Goal: Information Seeking & Learning: Compare options

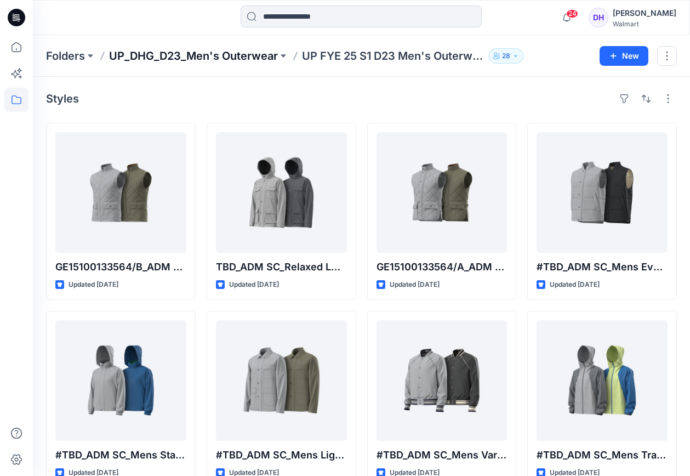
click at [224, 53] on p "UP_DHG_D23_Men's Outerwear" at bounding box center [193, 55] width 169 height 15
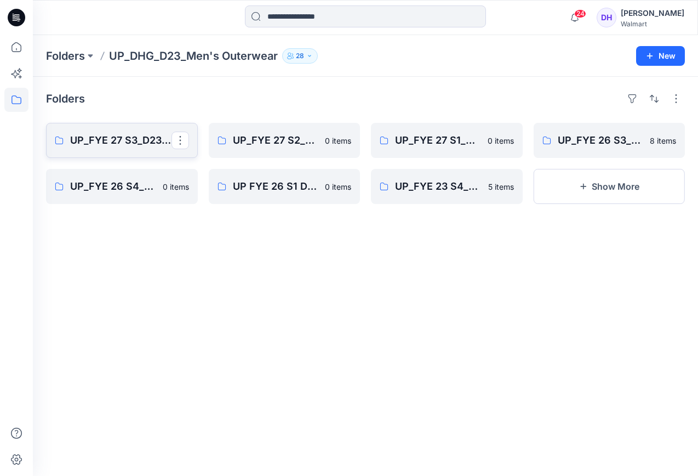
click at [123, 144] on p "UP_FYE 27 S3_D23_Men's Outerwear - DHG" at bounding box center [120, 140] width 101 height 15
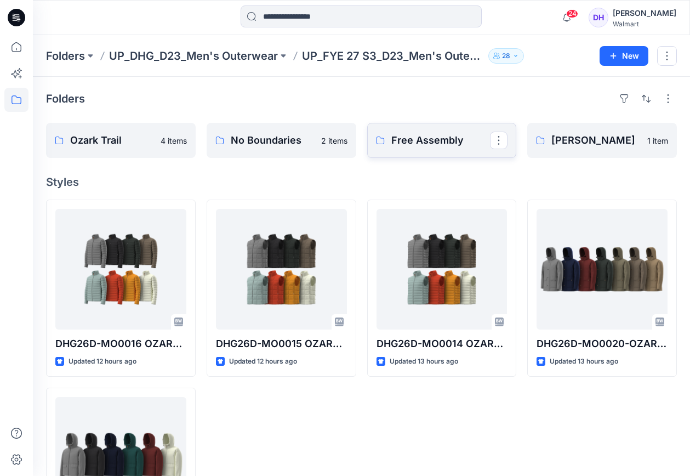
click at [426, 146] on p "Free Assembly" at bounding box center [440, 140] width 99 height 15
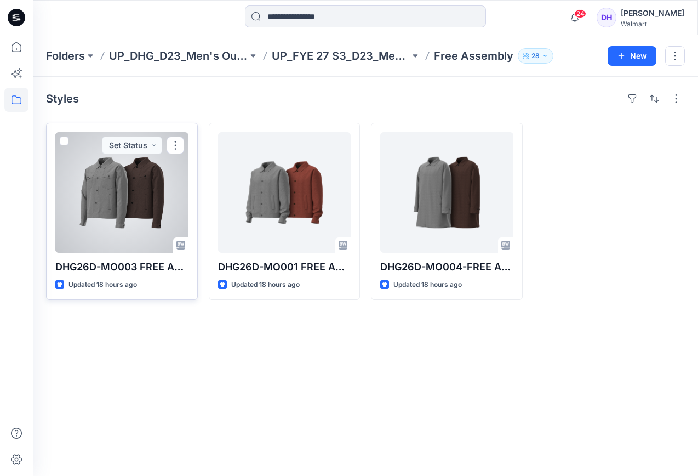
click at [137, 243] on div at bounding box center [121, 192] width 133 height 121
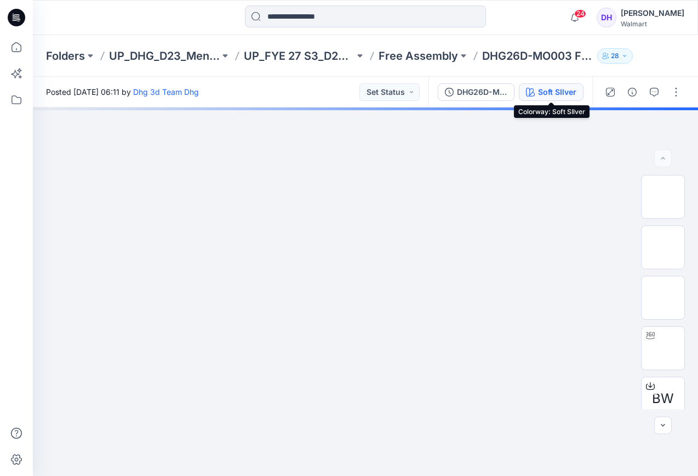
click at [573, 92] on div "Soft SIlver" at bounding box center [557, 92] width 38 height 12
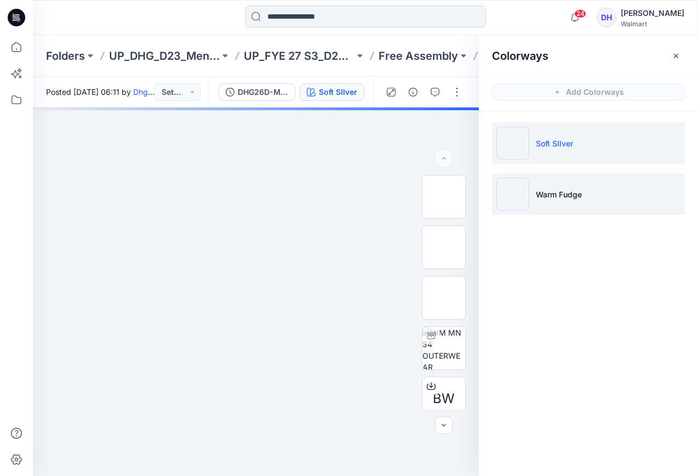
click at [525, 199] on img at bounding box center [512, 194] width 33 height 33
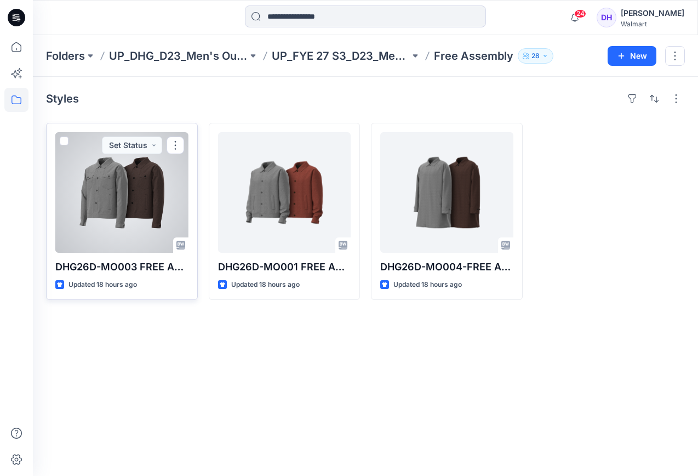
click at [162, 215] on div at bounding box center [121, 192] width 133 height 121
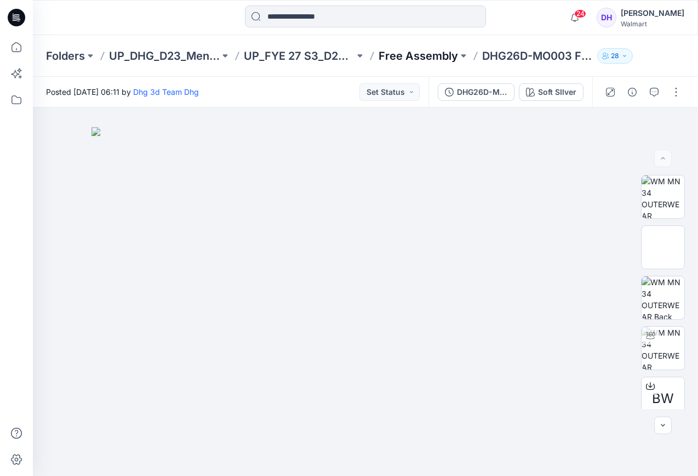
click at [433, 59] on p "Free Assembly" at bounding box center [418, 55] width 79 height 15
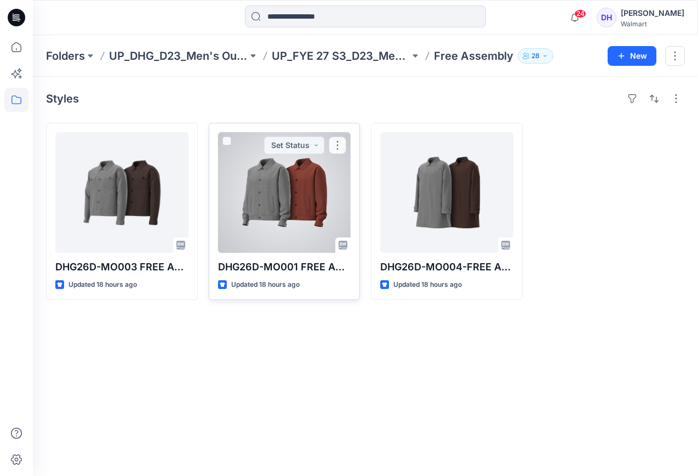
click at [298, 189] on div at bounding box center [284, 192] width 133 height 121
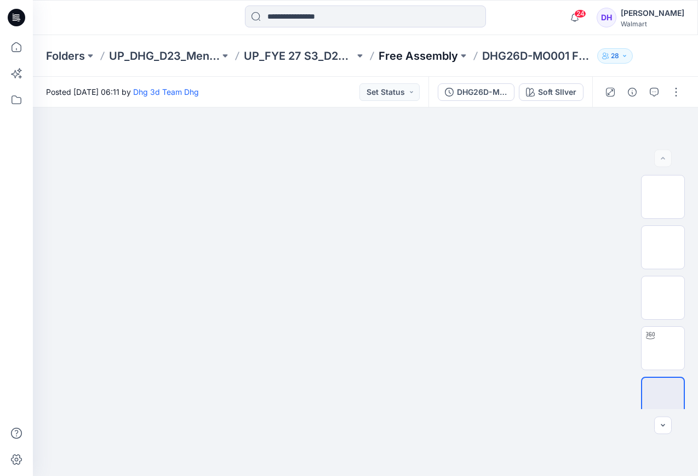
click at [412, 61] on p "Free Assembly" at bounding box center [418, 55] width 79 height 15
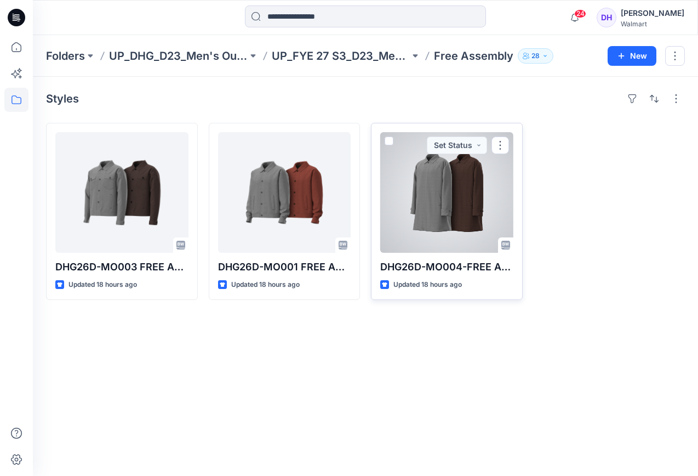
click at [424, 210] on div at bounding box center [446, 192] width 133 height 121
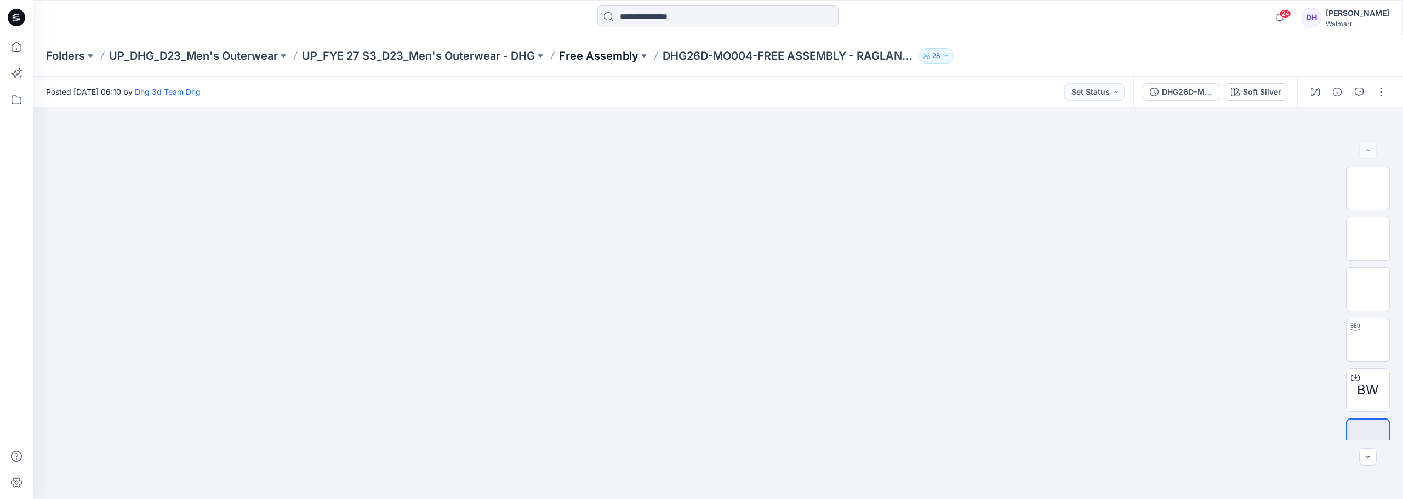
click at [600, 59] on p "Free Assembly" at bounding box center [598, 55] width 79 height 15
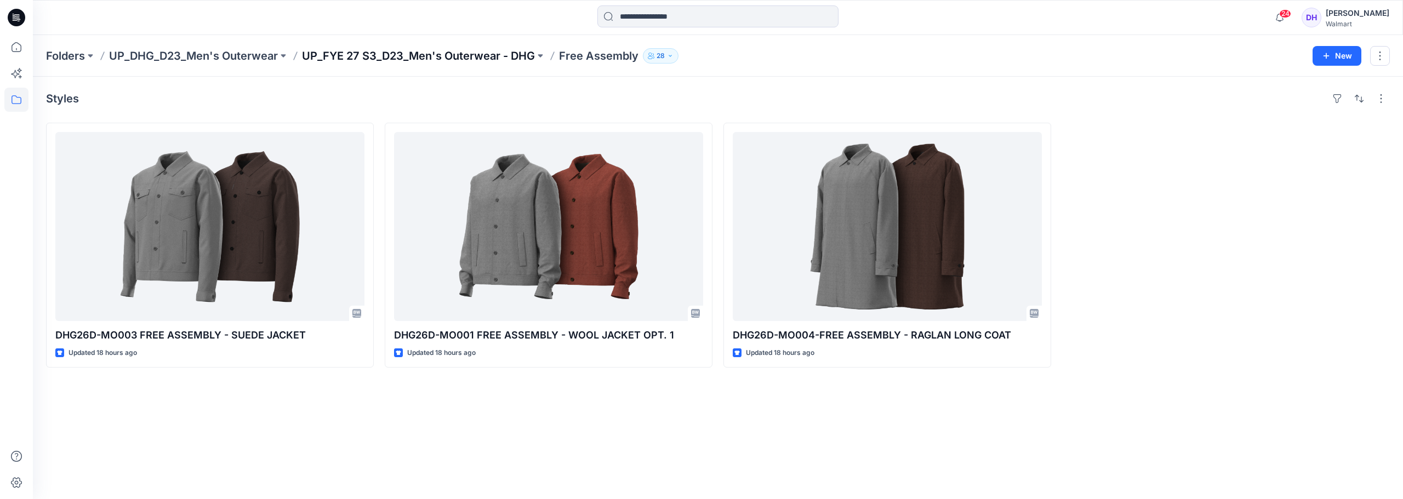
click at [518, 58] on p "UP_FYE 27 S3_D23_Men's Outerwear - DHG" at bounding box center [418, 55] width 233 height 15
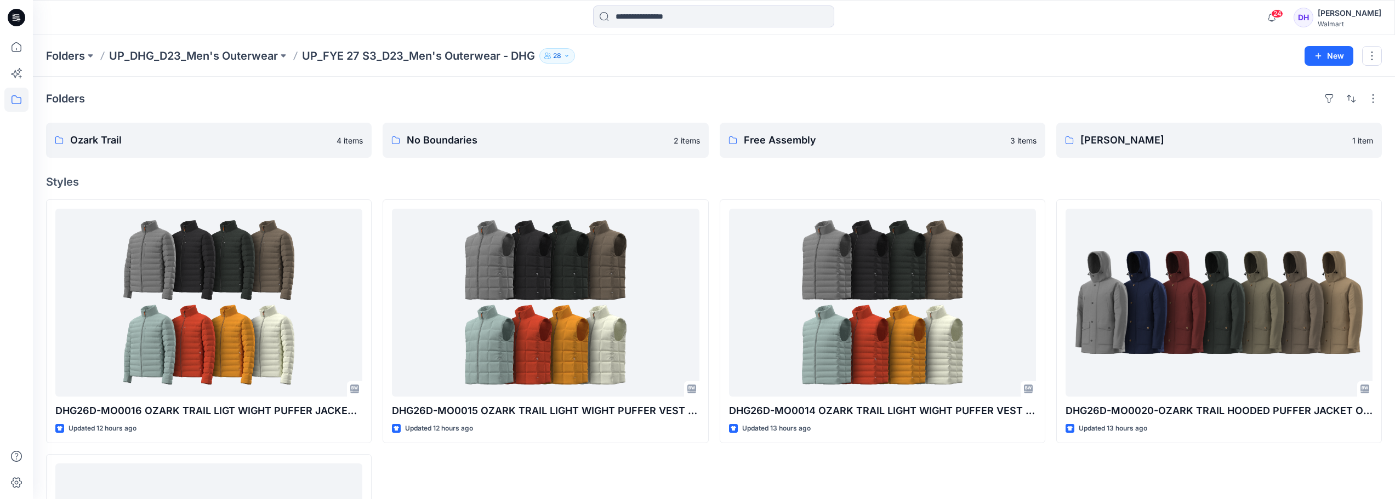
drag, startPoint x: 632, startPoint y: 179, endPoint x: 627, endPoint y: 173, distance: 7.8
click at [632, 179] on h4 "Styles" at bounding box center [713, 181] width 1335 height 13
click at [698, 141] on p "George" at bounding box center [1217, 140] width 275 height 15
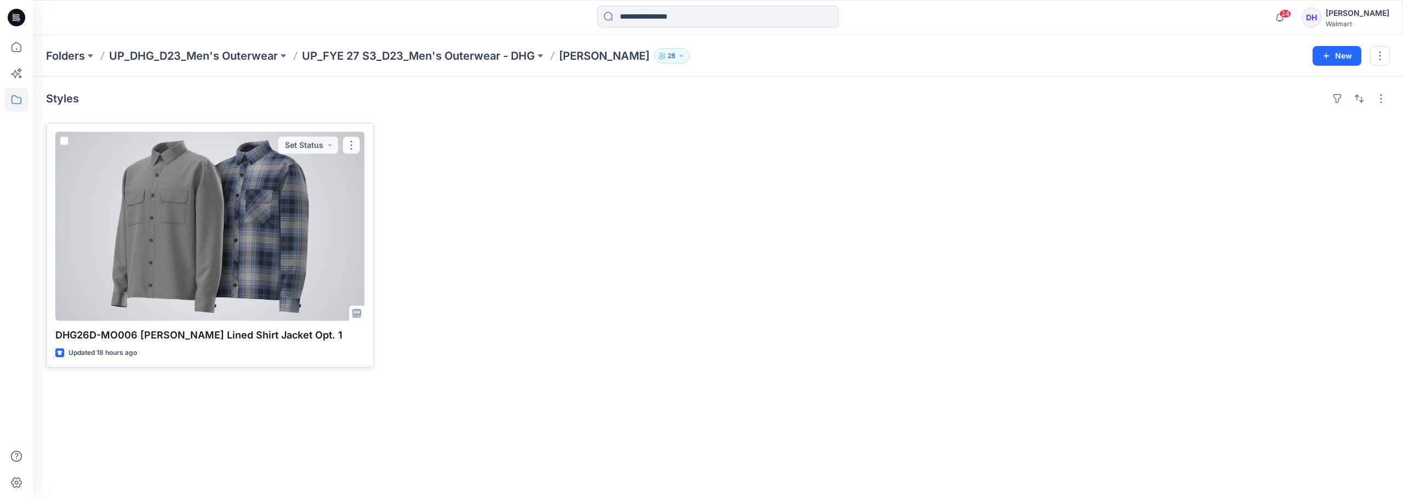
click at [279, 263] on div at bounding box center [209, 226] width 309 height 189
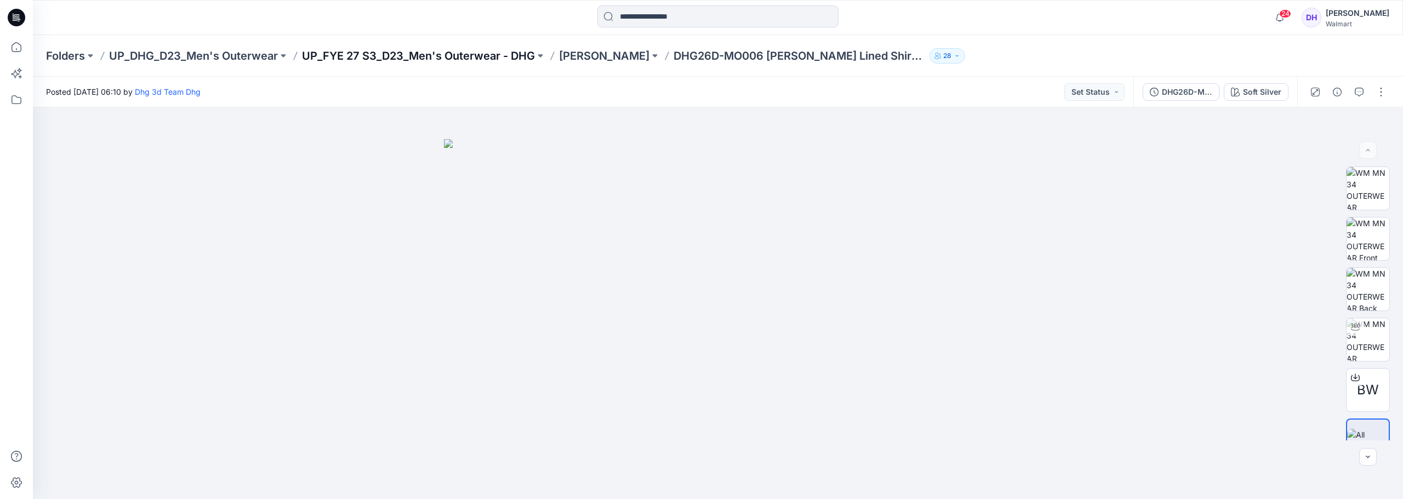
click at [473, 54] on p "UP_FYE 27 S3_D23_Men's Outerwear - DHG" at bounding box center [418, 55] width 233 height 15
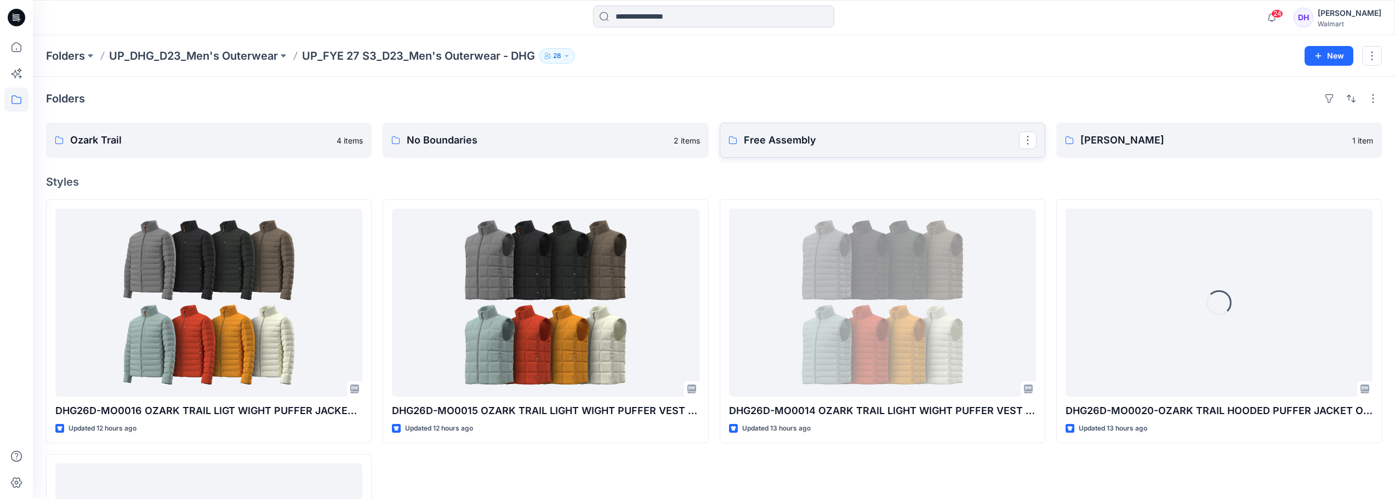
click at [698, 141] on p "Free Assembly" at bounding box center [881, 140] width 275 height 15
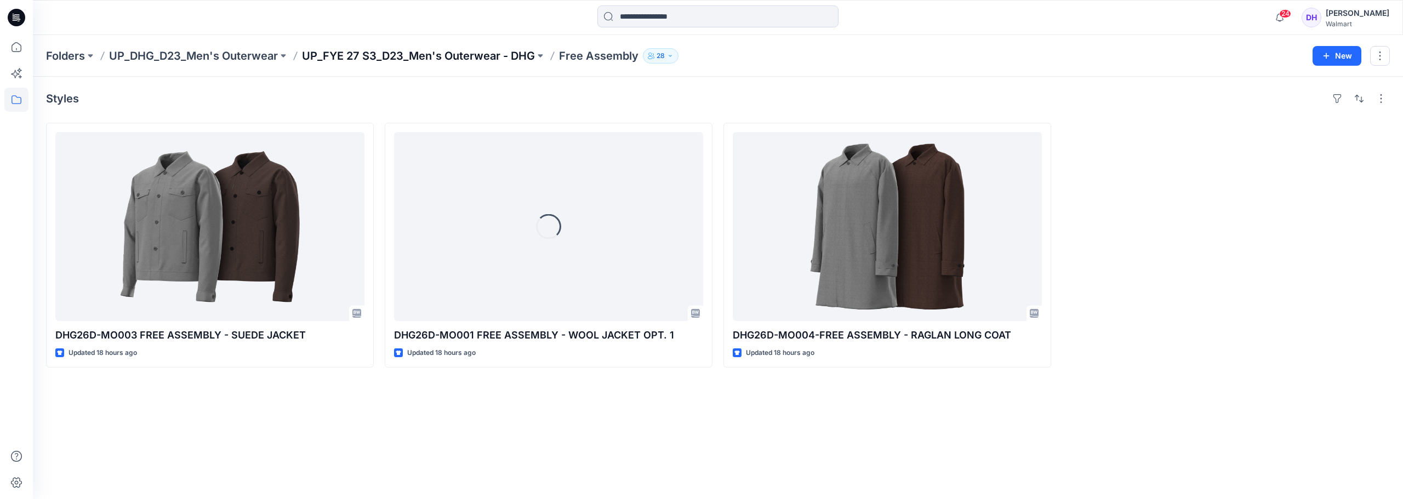
click at [482, 54] on p "UP_FYE 27 S3_D23_Men's Outerwear - DHG" at bounding box center [418, 55] width 233 height 15
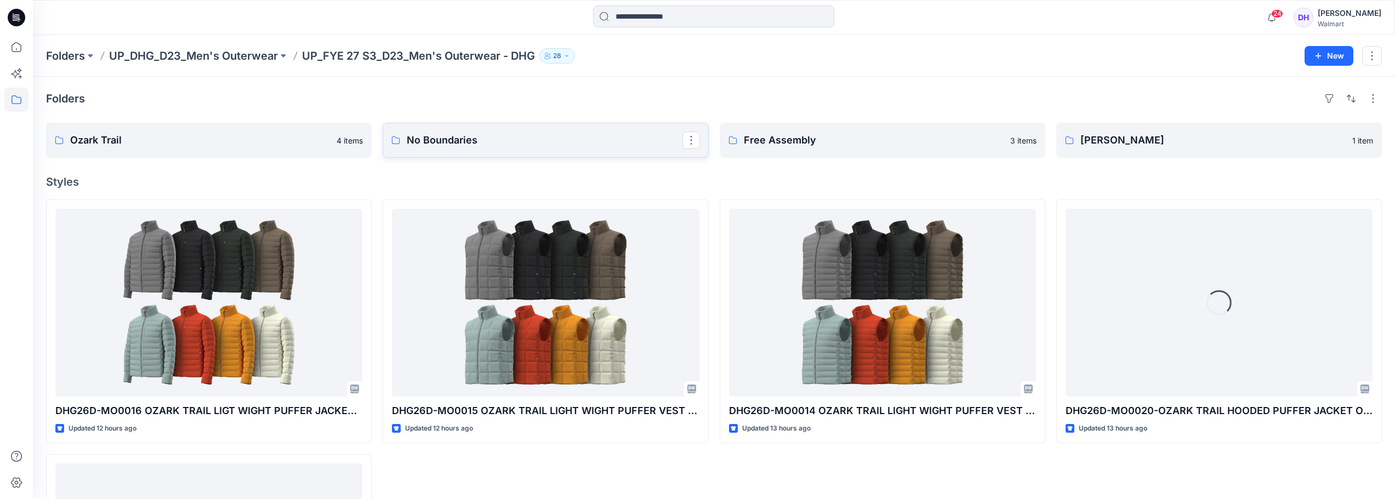
click at [442, 142] on p "No Boundaries" at bounding box center [544, 140] width 275 height 15
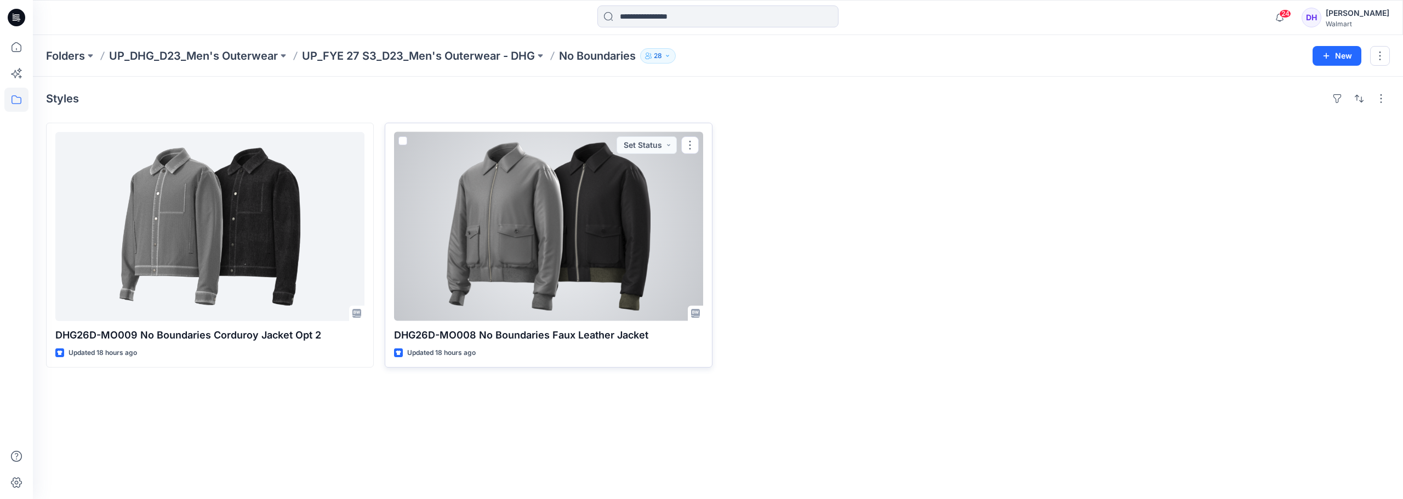
click at [553, 264] on div at bounding box center [548, 226] width 309 height 189
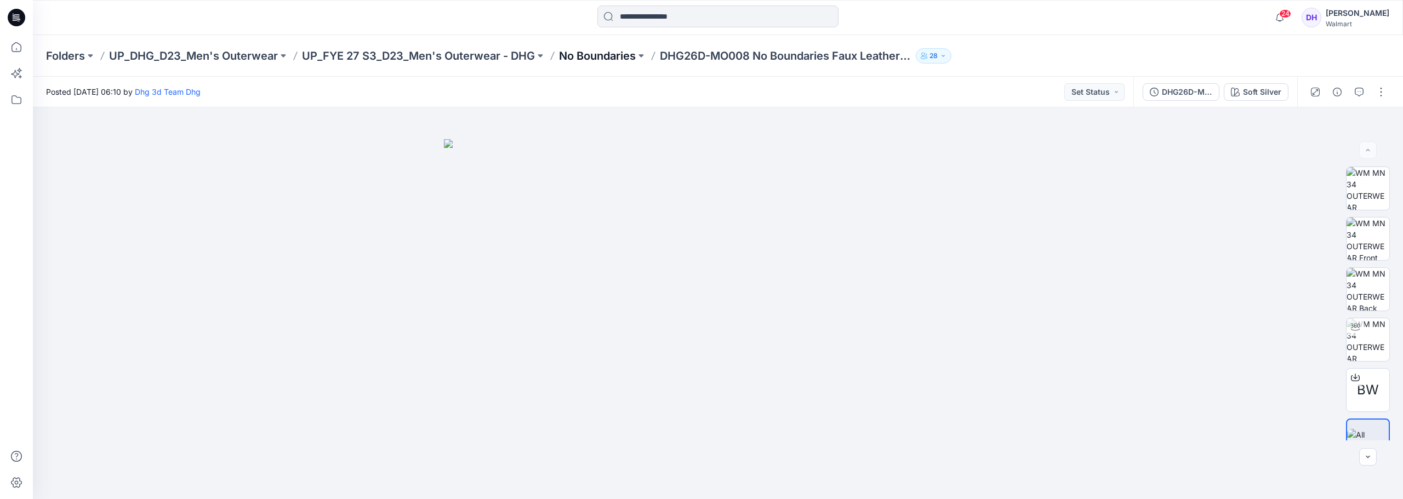
click at [570, 60] on p "No Boundaries" at bounding box center [597, 55] width 77 height 15
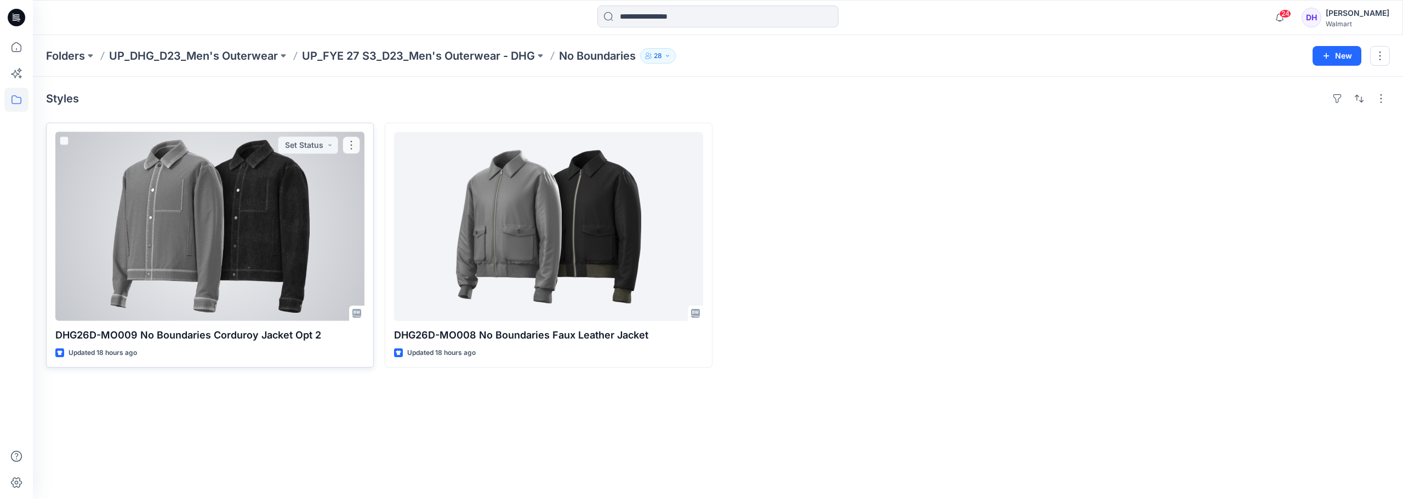
click at [286, 202] on div at bounding box center [209, 226] width 309 height 189
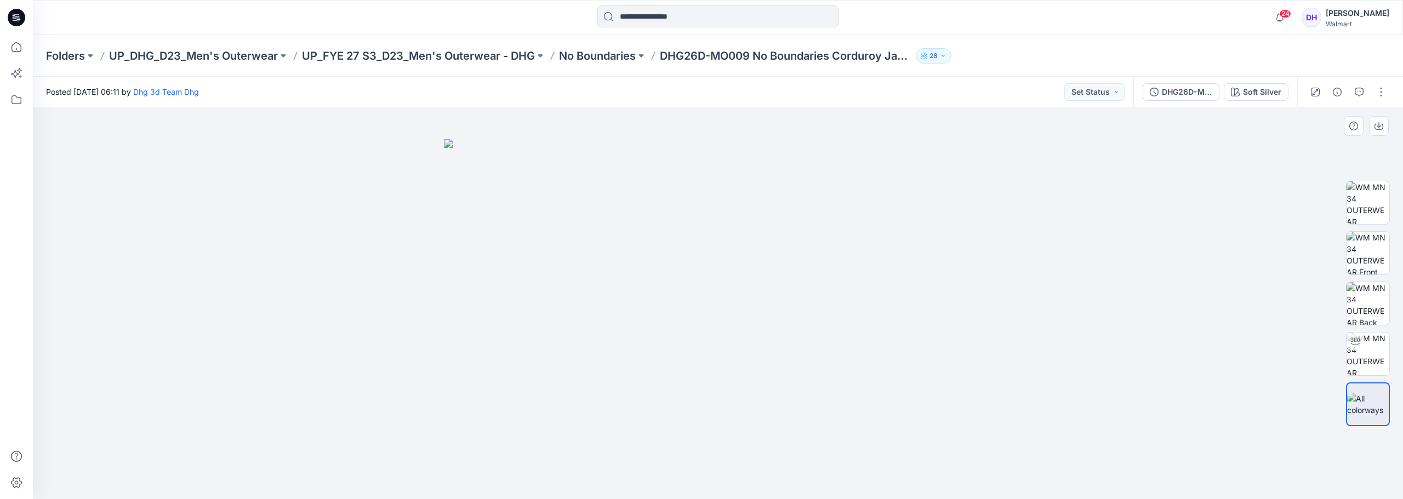
click at [698, 316] on img at bounding box center [718, 319] width 548 height 361
click at [698, 84] on button "Soft Silver" at bounding box center [1256, 92] width 65 height 18
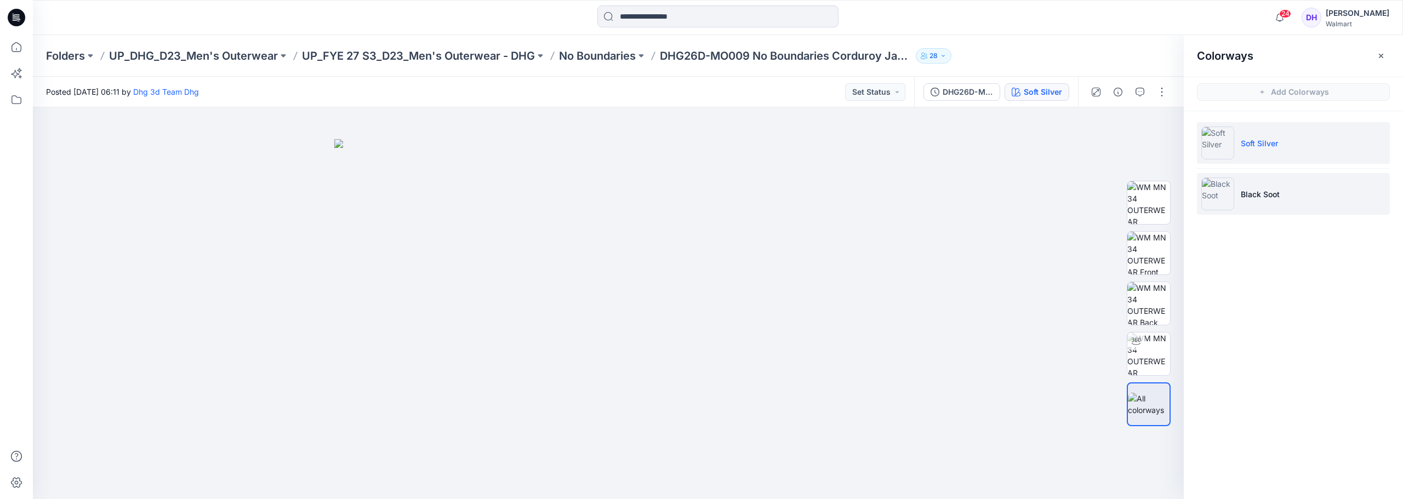
click at [698, 203] on img at bounding box center [1217, 194] width 33 height 33
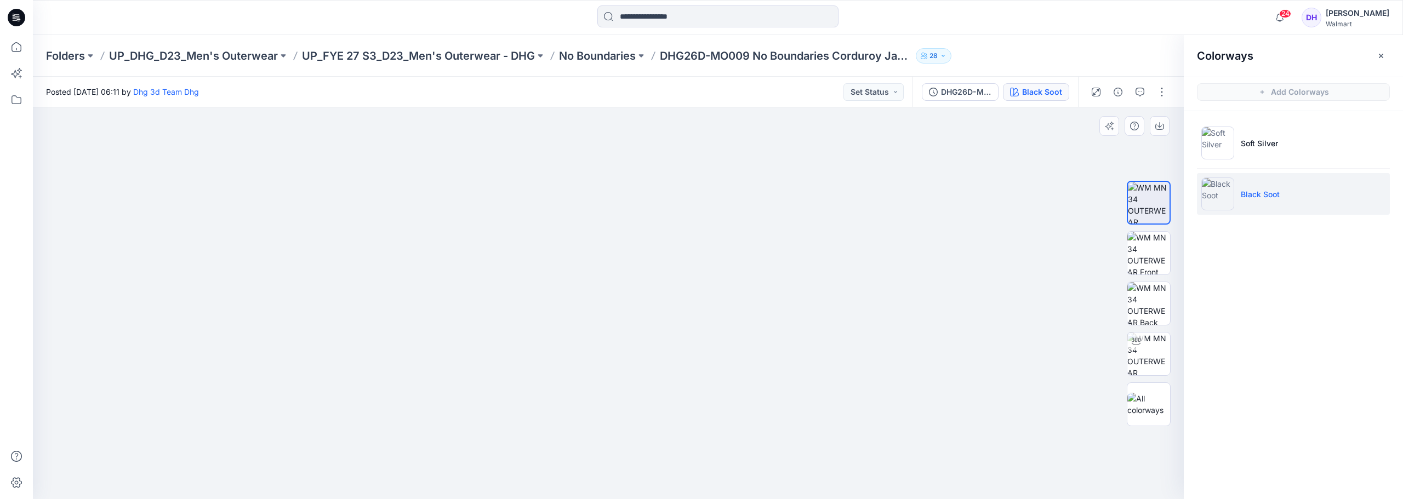
click at [652, 286] on img at bounding box center [608, 265] width 548 height 470
click at [698, 365] on img at bounding box center [1148, 354] width 43 height 43
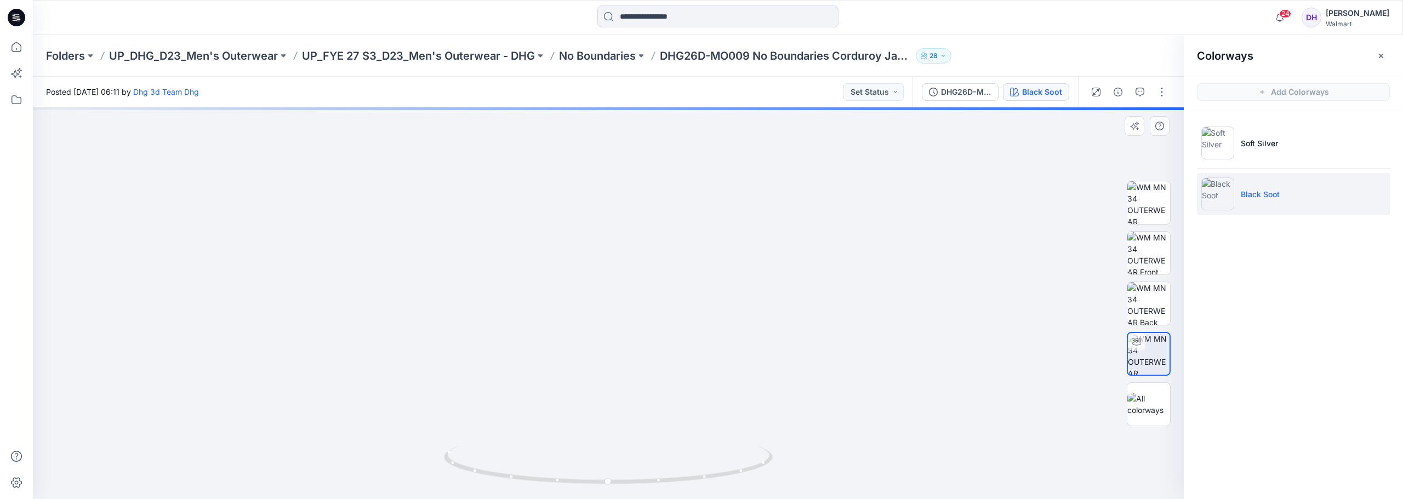
drag, startPoint x: 637, startPoint y: 234, endPoint x: 624, endPoint y: 316, distance: 82.8
click at [624, 316] on img at bounding box center [608, 203] width 922 height 592
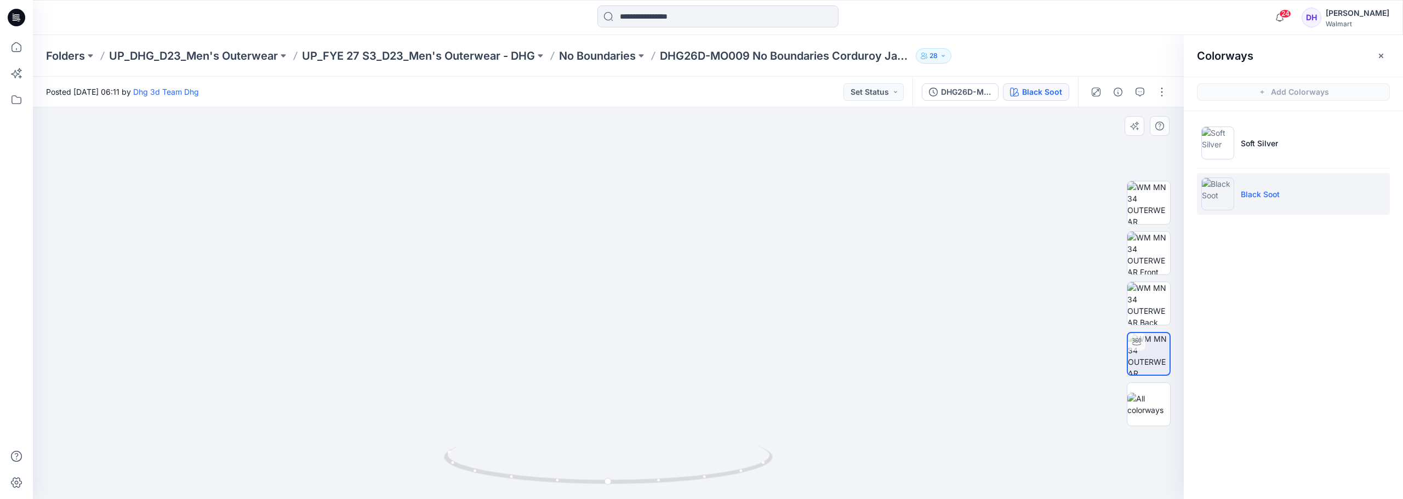
drag, startPoint x: 597, startPoint y: 265, endPoint x: 591, endPoint y: 336, distance: 71.0
click at [591, 336] on img at bounding box center [608, 211] width 922 height 575
click at [698, 312] on img at bounding box center [608, 302] width 403 height 394
click at [601, 59] on p "No Boundaries" at bounding box center [597, 55] width 77 height 15
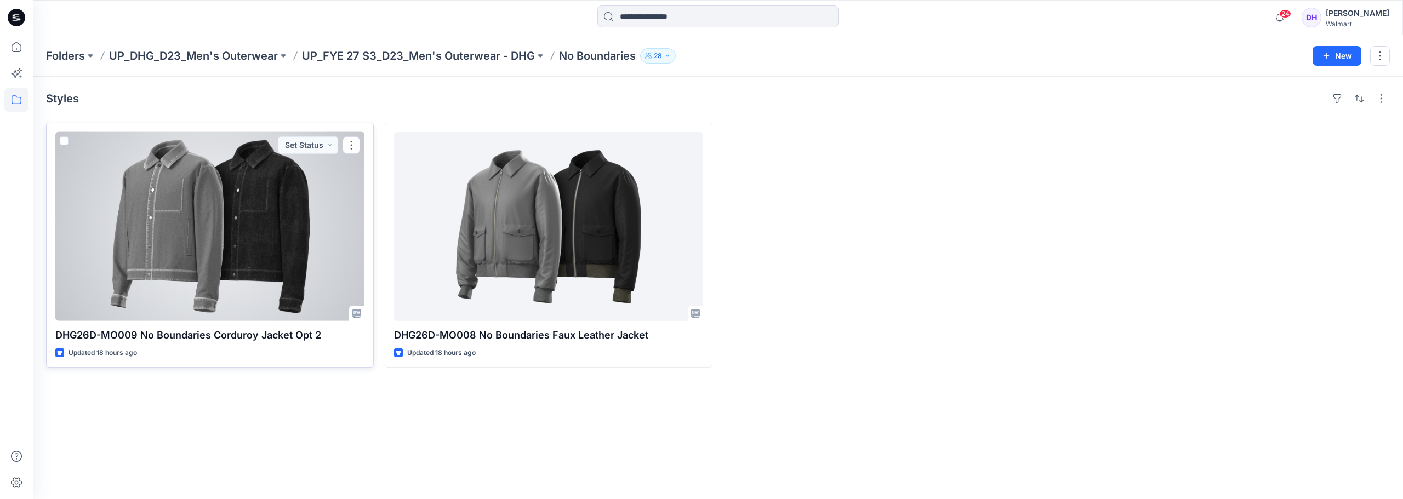
click at [210, 217] on div at bounding box center [209, 226] width 309 height 189
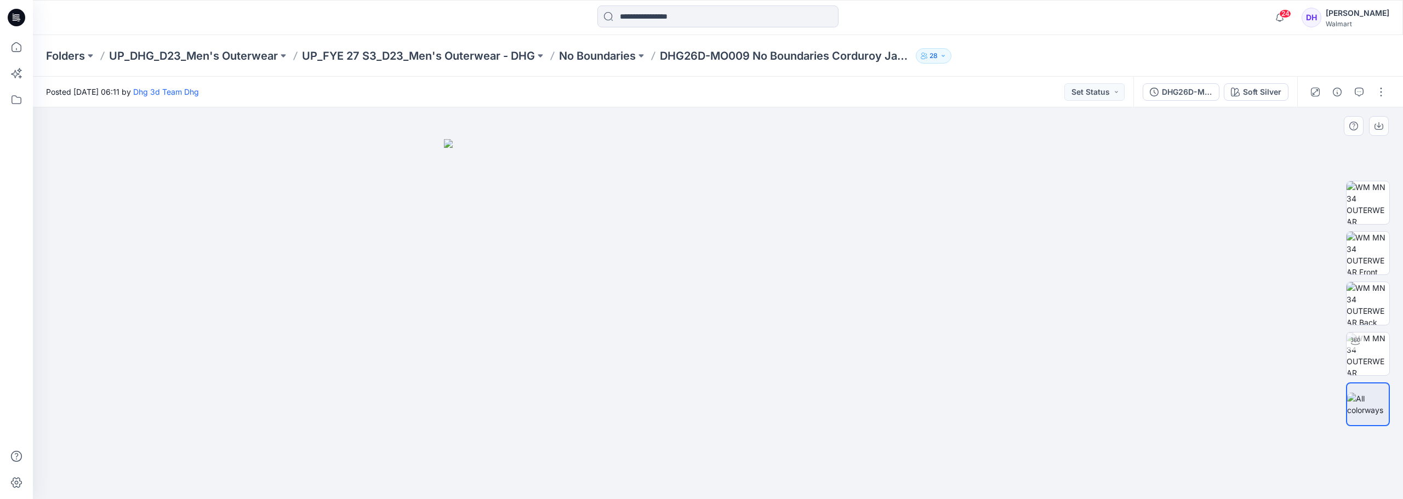
click at [698, 235] on div at bounding box center [718, 303] width 1370 height 392
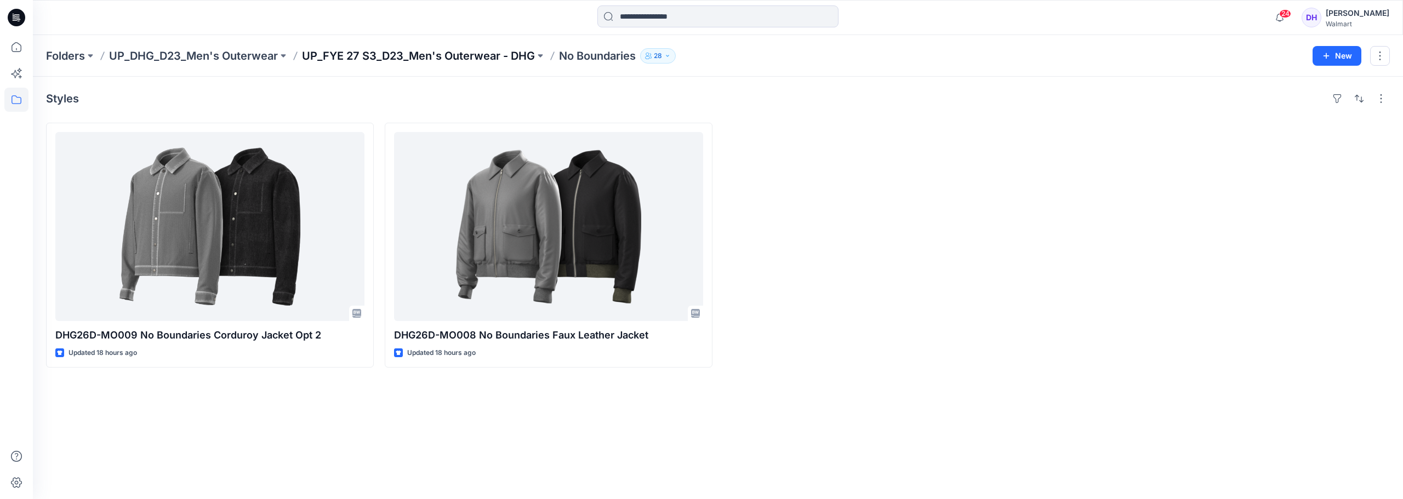
click at [375, 59] on p "UP_FYE 27 S3_D23_Men's Outerwear - DHG" at bounding box center [418, 55] width 233 height 15
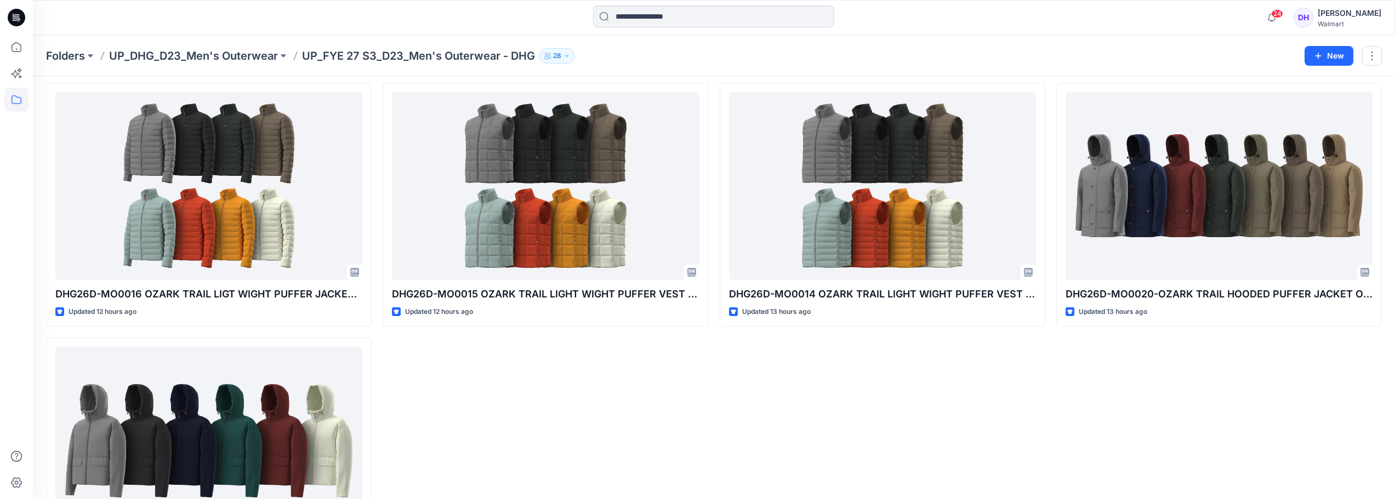
scroll to position [48, 0]
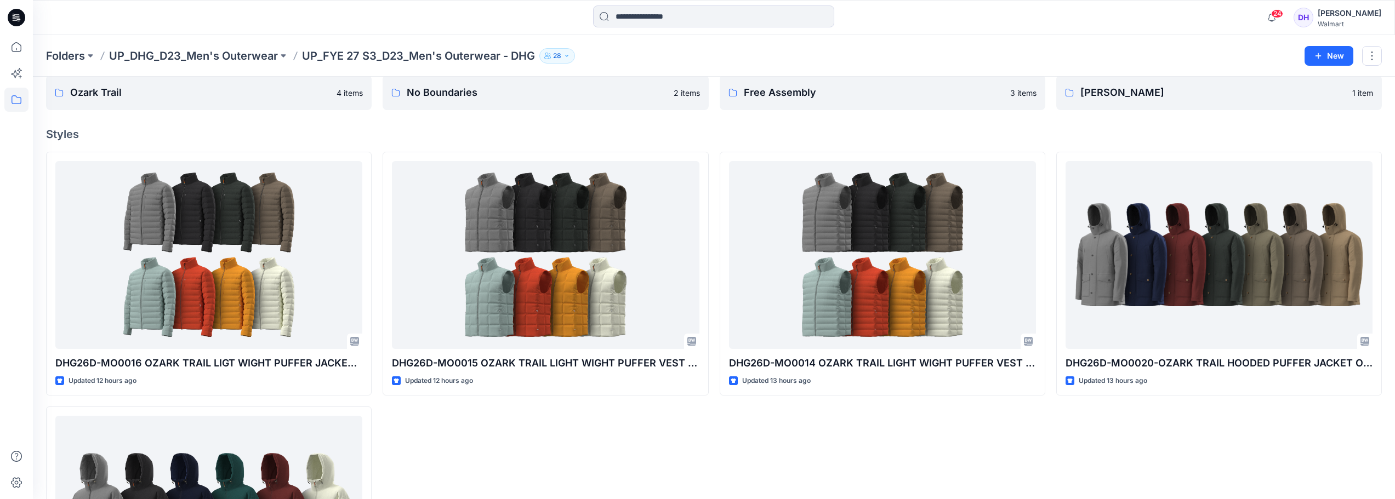
click at [698, 469] on div "DHG26D-MO0014 OZARK TRAIL LIGHT WIGHT PUFFER VEST OPT 1 Updated 13 hours ago" at bounding box center [881, 401] width 325 height 499
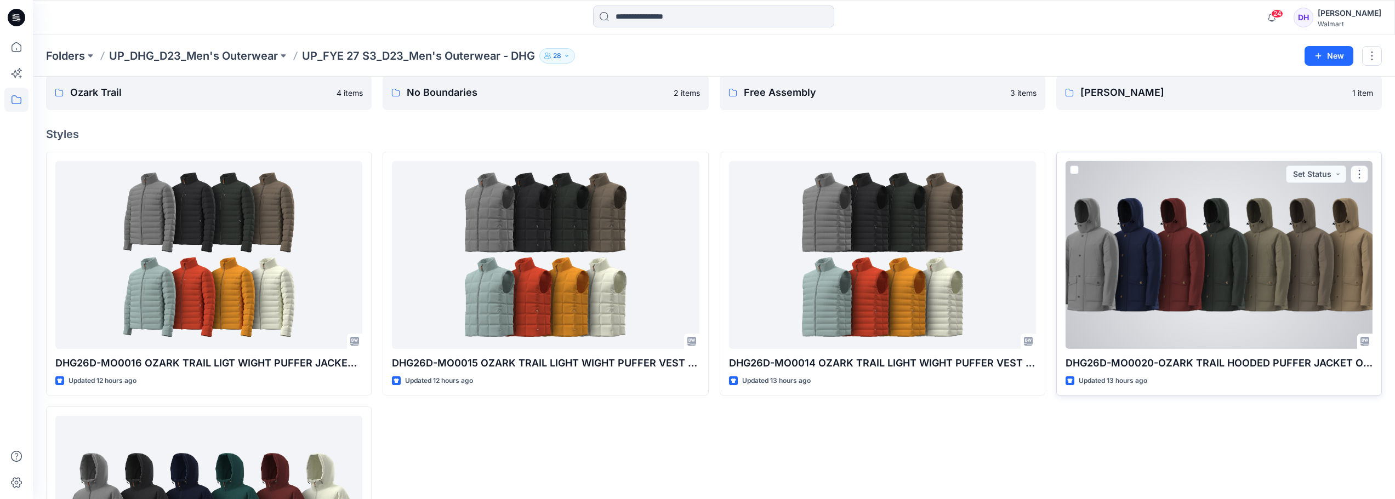
click at [698, 267] on div at bounding box center [1218, 255] width 307 height 188
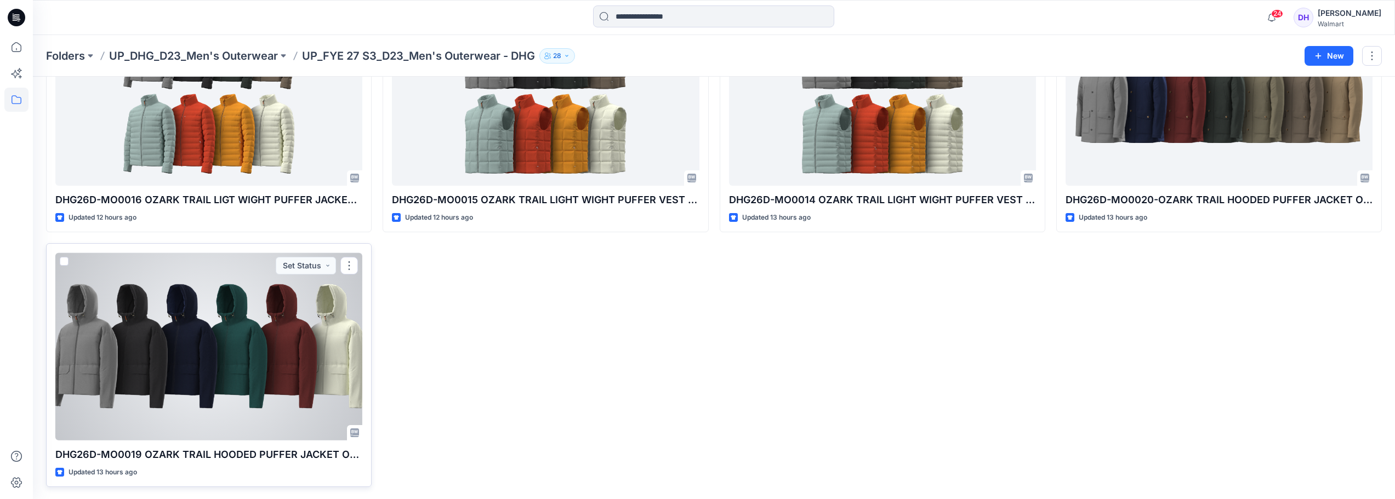
scroll to position [212, 0]
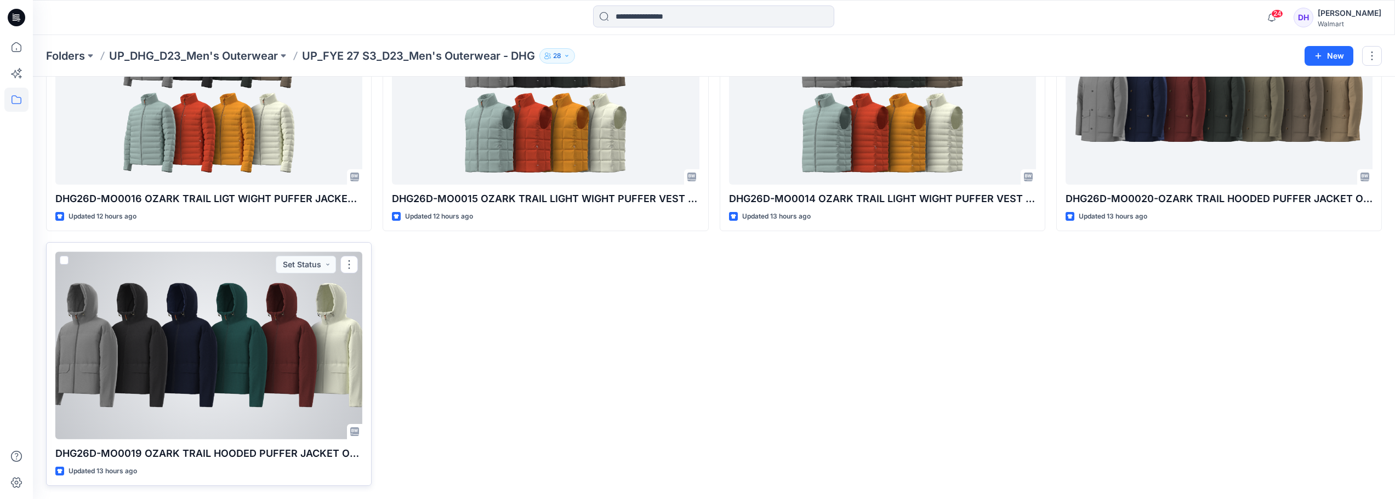
click at [266, 372] on div at bounding box center [208, 346] width 307 height 188
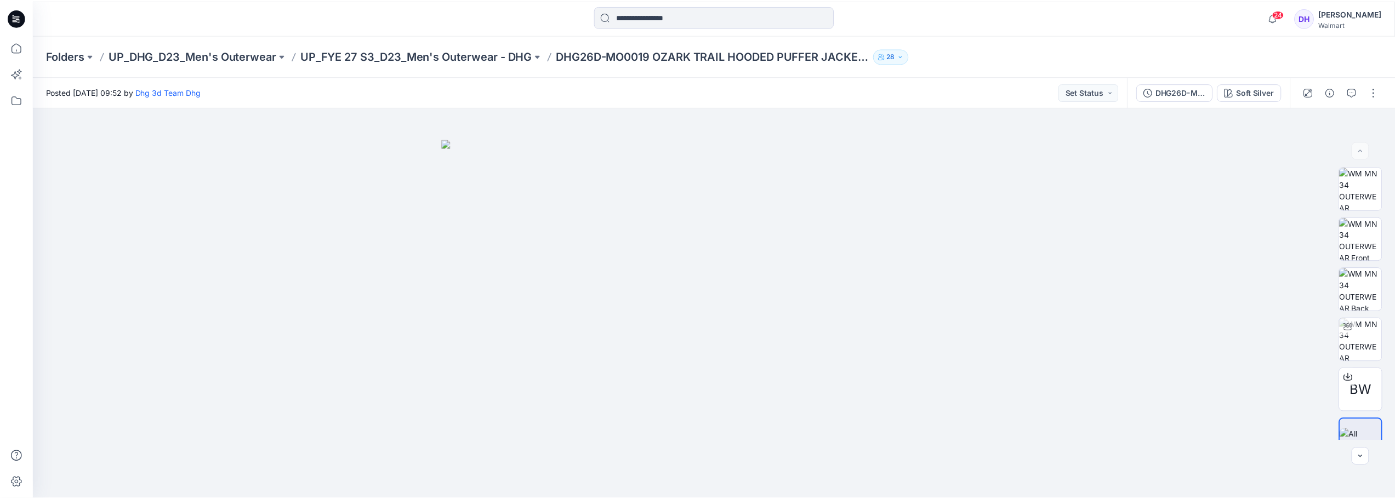
scroll to position [212, 0]
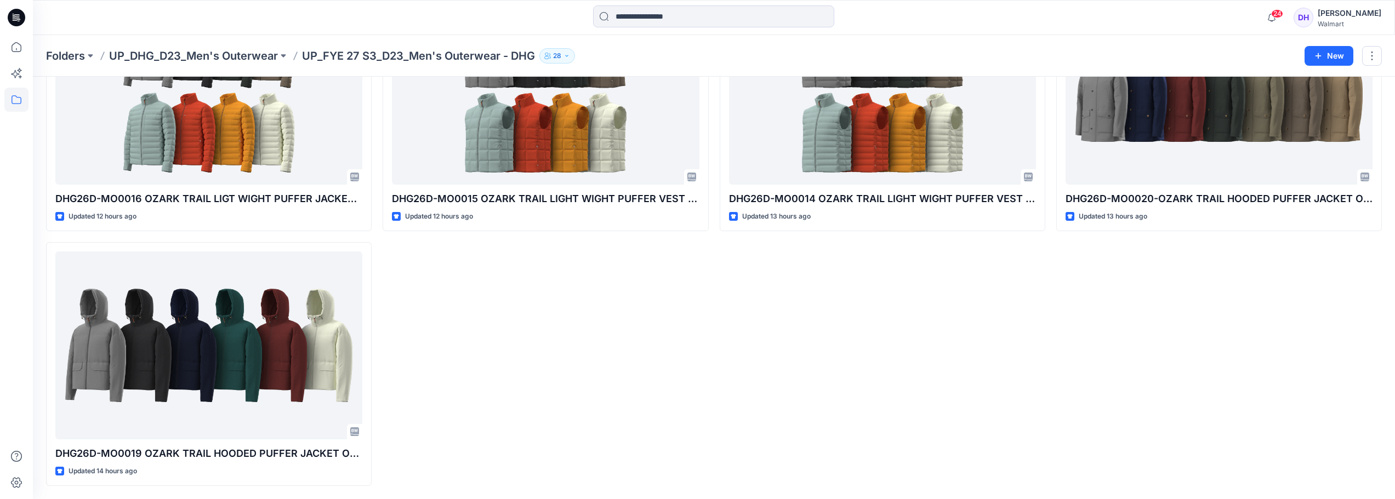
drag, startPoint x: 587, startPoint y: 301, endPoint x: 587, endPoint y: 380, distance: 78.9
drag, startPoint x: 587, startPoint y: 380, endPoint x: 500, endPoint y: 366, distance: 88.8
click at [500, 366] on div "DHG26D-MO0015 OZARK TRAIL LIGHT WIGHT PUFFER VEST OPT 2 Updated 12 hours ago" at bounding box center [544, 236] width 325 height 499
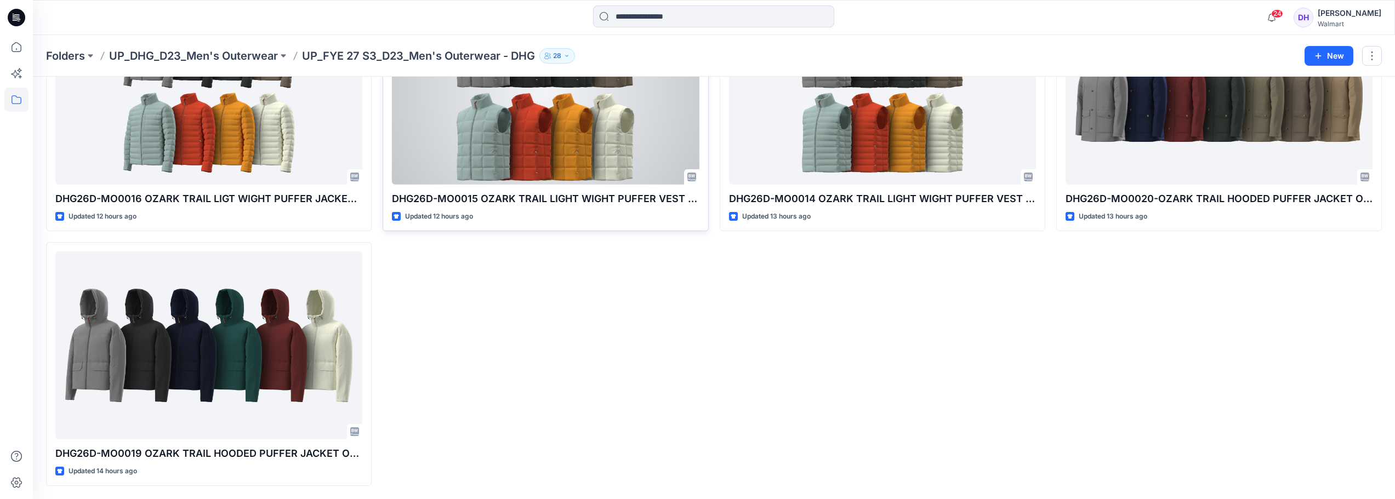
click at [533, 170] on div at bounding box center [545, 91] width 307 height 188
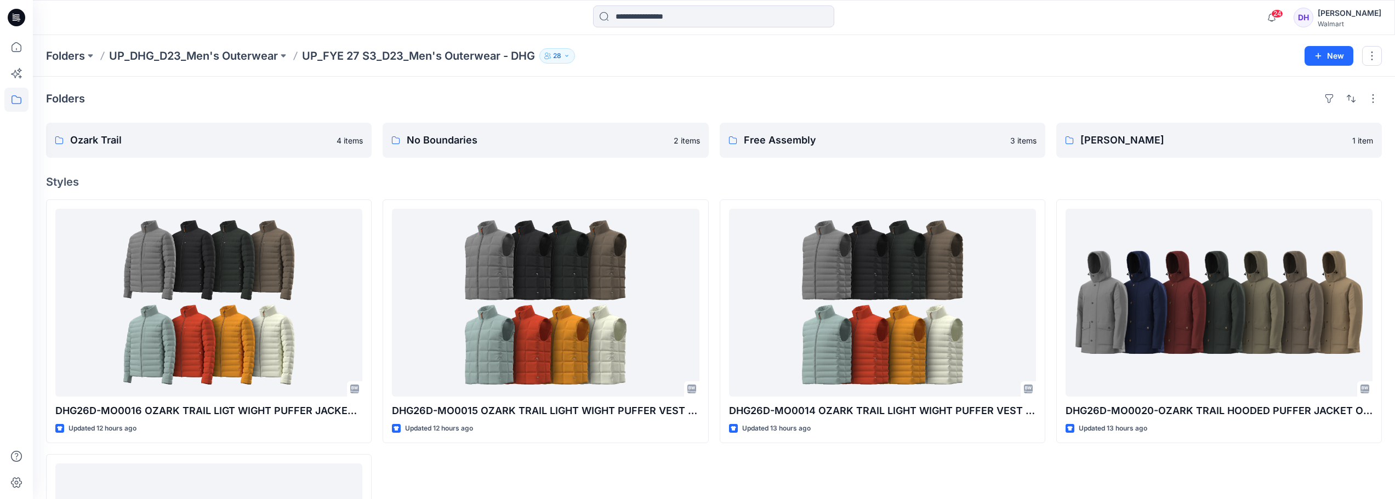
drag, startPoint x: 551, startPoint y: 474, endPoint x: 551, endPoint y: 455, distance: 18.6
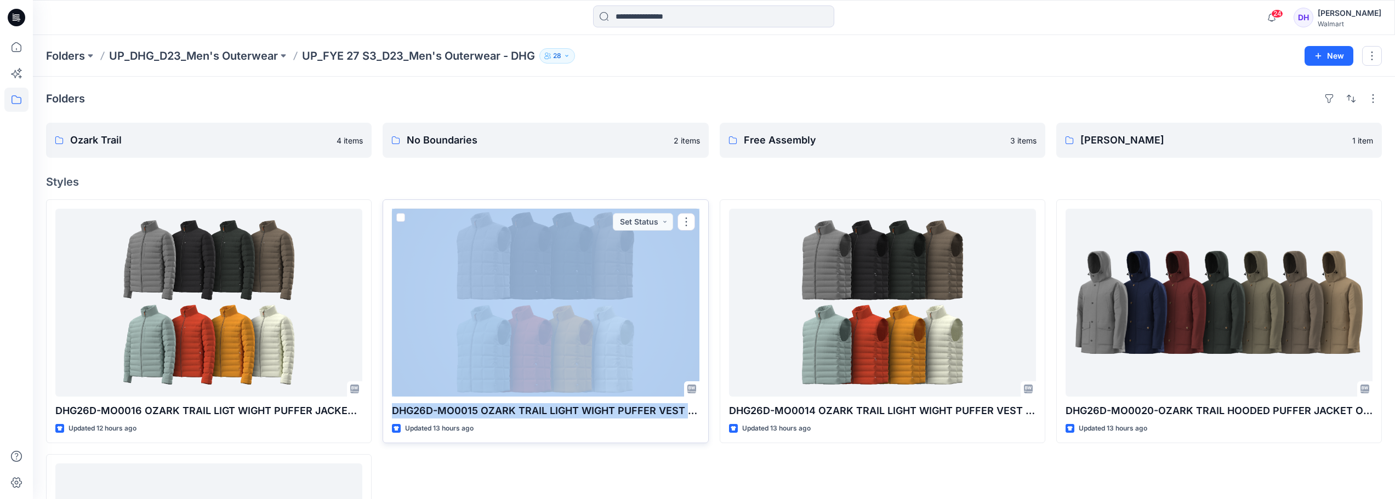
drag, startPoint x: 551, startPoint y: 455, endPoint x: 580, endPoint y: 404, distance: 59.4
click at [602, 325] on div "DHG26D-MO0015 OZARK TRAIL LIGHT WIGHT PUFFER VEST OPT 2 Updated 13 hours ago Se…" at bounding box center [544, 448] width 325 height 499
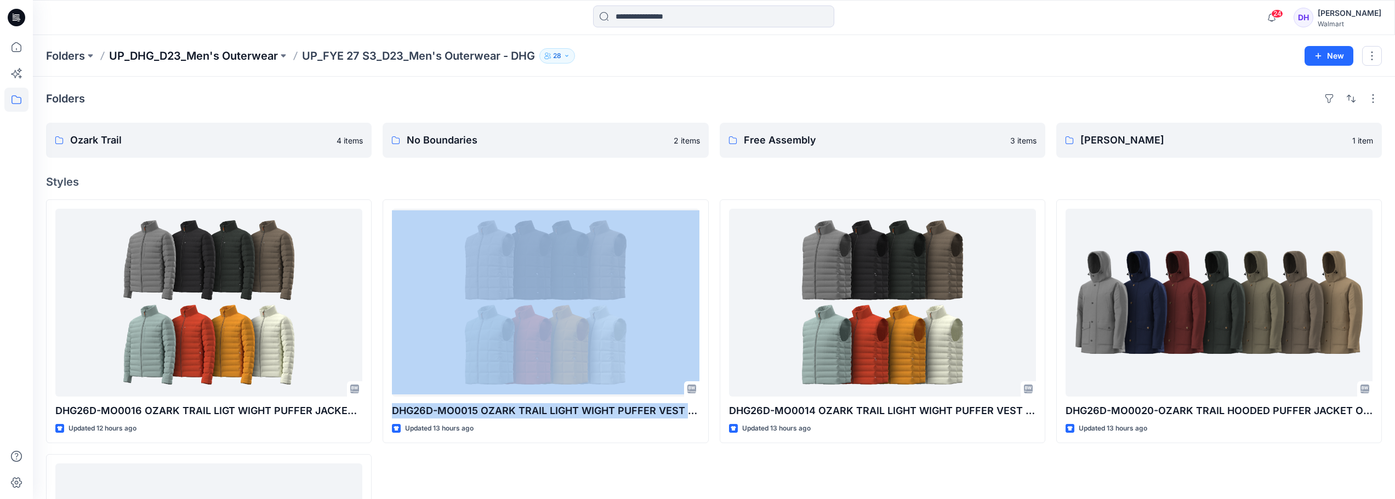
click at [253, 58] on p "UP_DHG_D23_Men's Outerwear" at bounding box center [193, 55] width 169 height 15
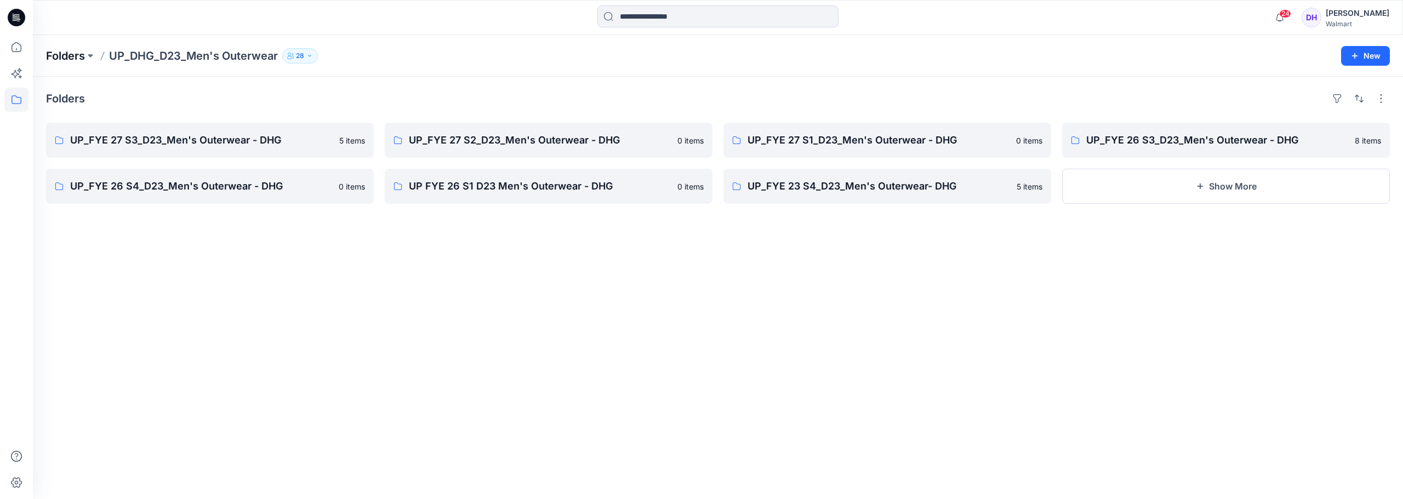
click at [65, 52] on p "Folders" at bounding box center [65, 55] width 39 height 15
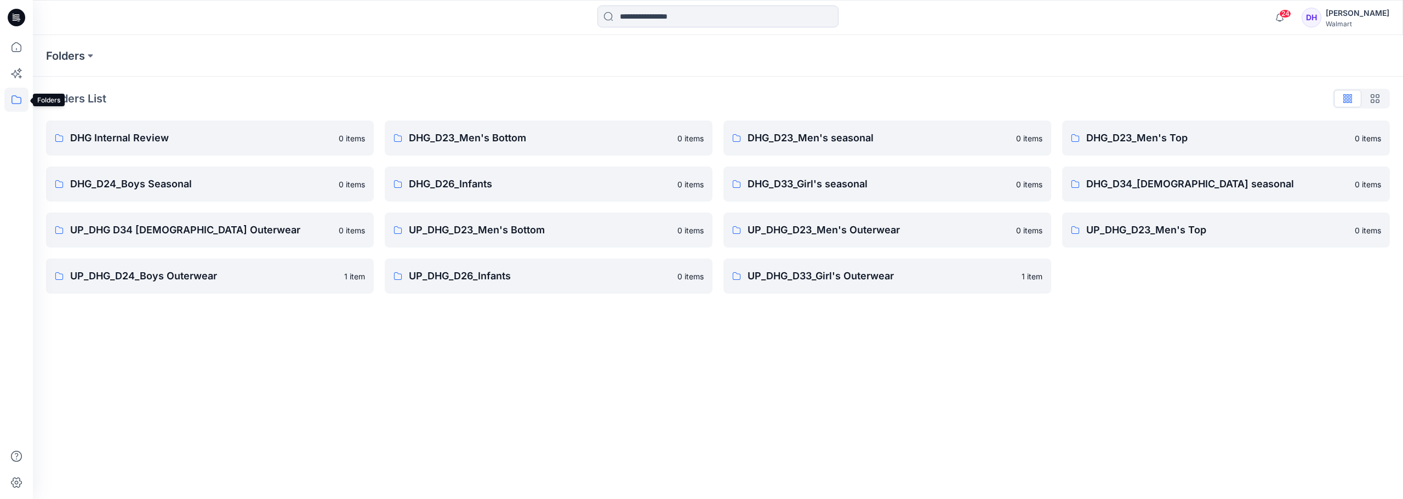
click at [17, 100] on icon at bounding box center [16, 100] width 24 height 24
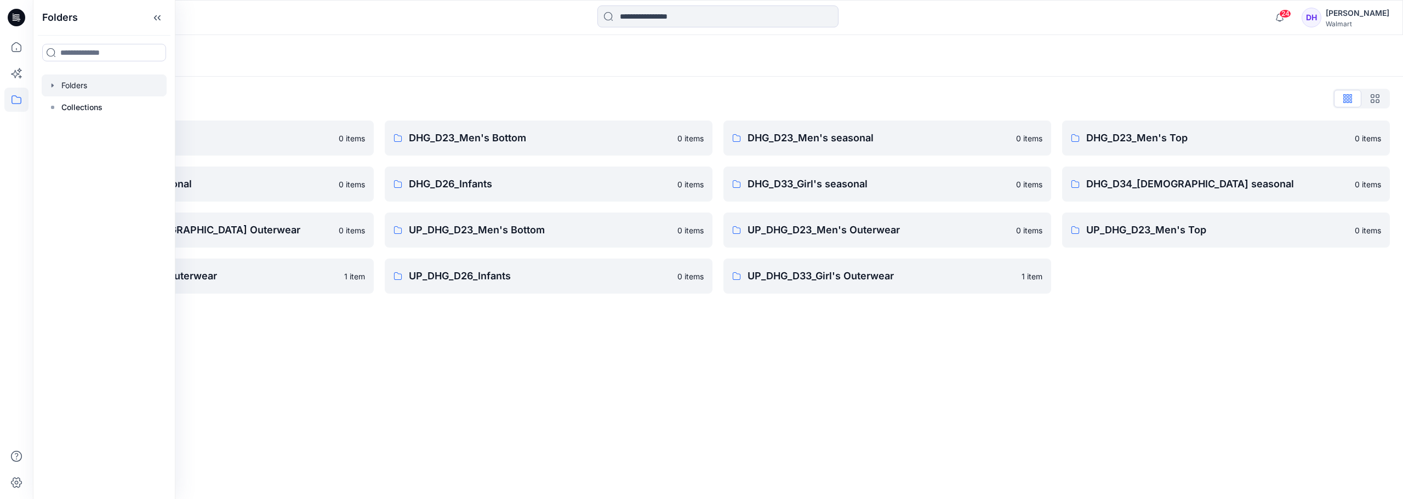
drag, startPoint x: 391, startPoint y: 403, endPoint x: 392, endPoint y: 392, distance: 11.6
click at [392, 403] on div "Folders Folders List DHG Internal Review 0 items DHG_D24_Boys Seasonal 0 items …" at bounding box center [718, 267] width 1370 height 464
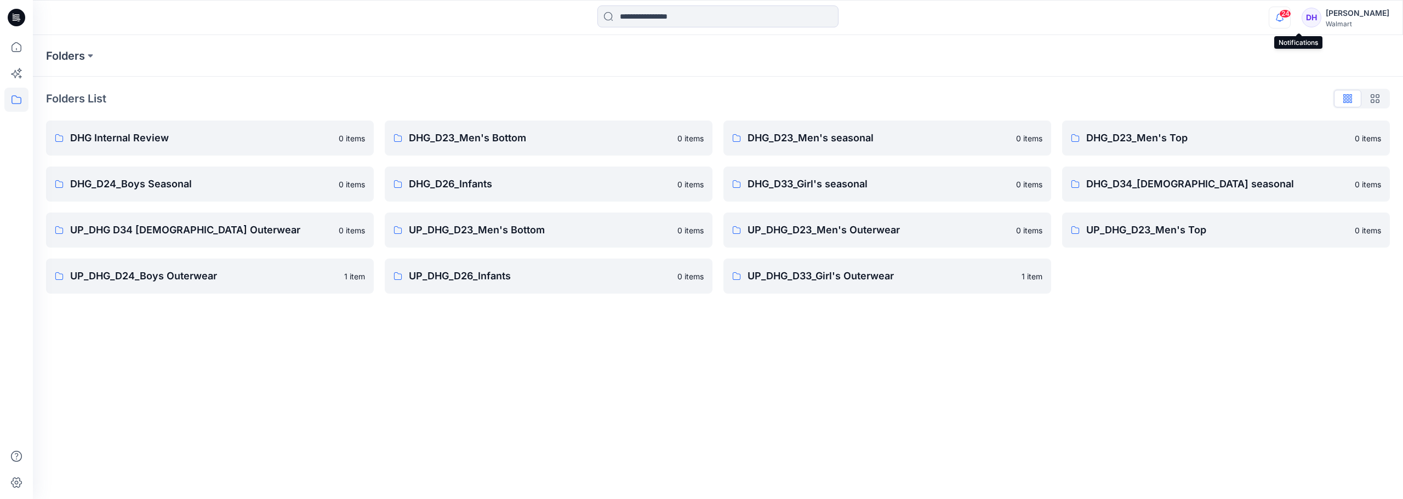
click at [698, 16] on icon "button" at bounding box center [1279, 18] width 21 height 22
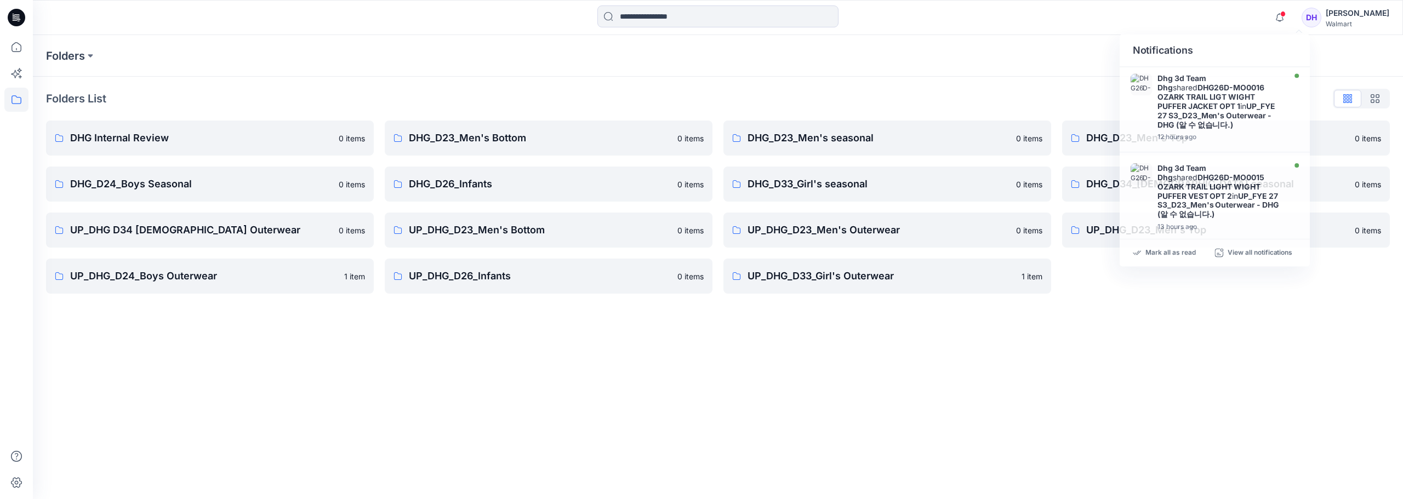
click at [698, 361] on div "Folders Folders List DHG Internal Review 0 items DHG_D24_Boys Seasonal 0 items …" at bounding box center [718, 267] width 1370 height 464
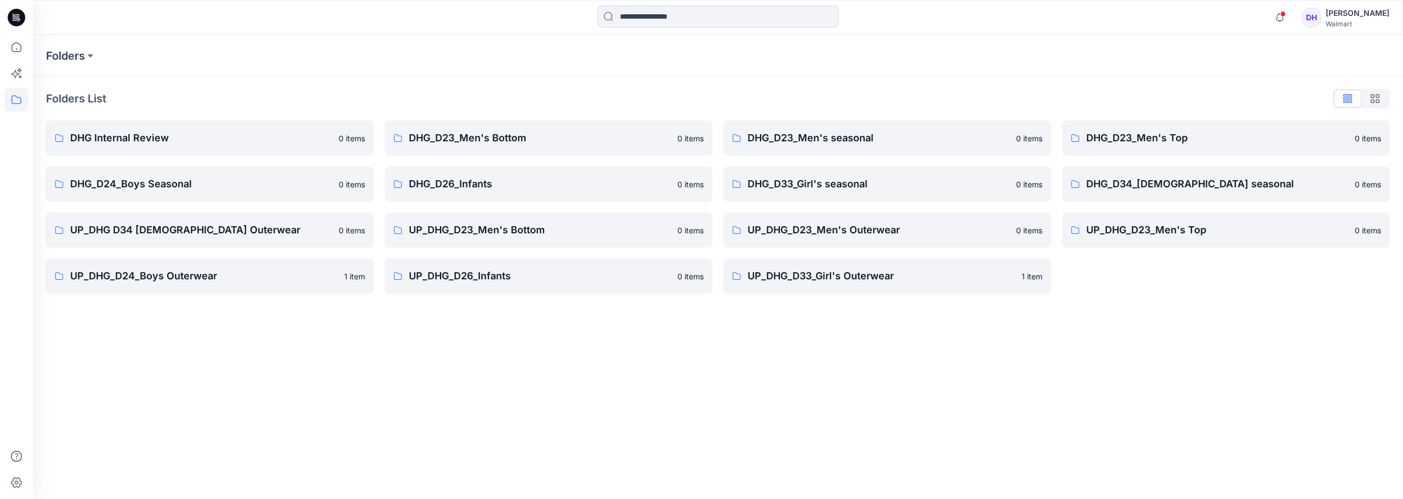
click at [698, 401] on div "Folders Folders List DHG Internal Review 0 items DHG_D24_Boys Seasonal 0 items …" at bounding box center [718, 267] width 1370 height 464
click at [89, 61] on button at bounding box center [90, 55] width 11 height 15
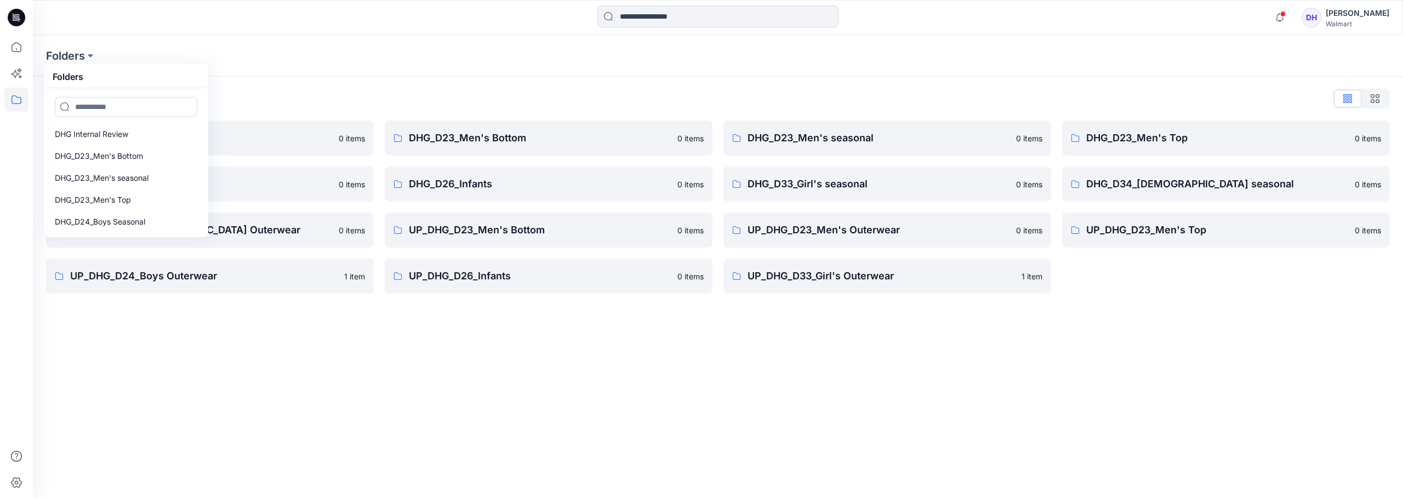
click at [329, 95] on div "Folders List" at bounding box center [718, 99] width 1344 height 18
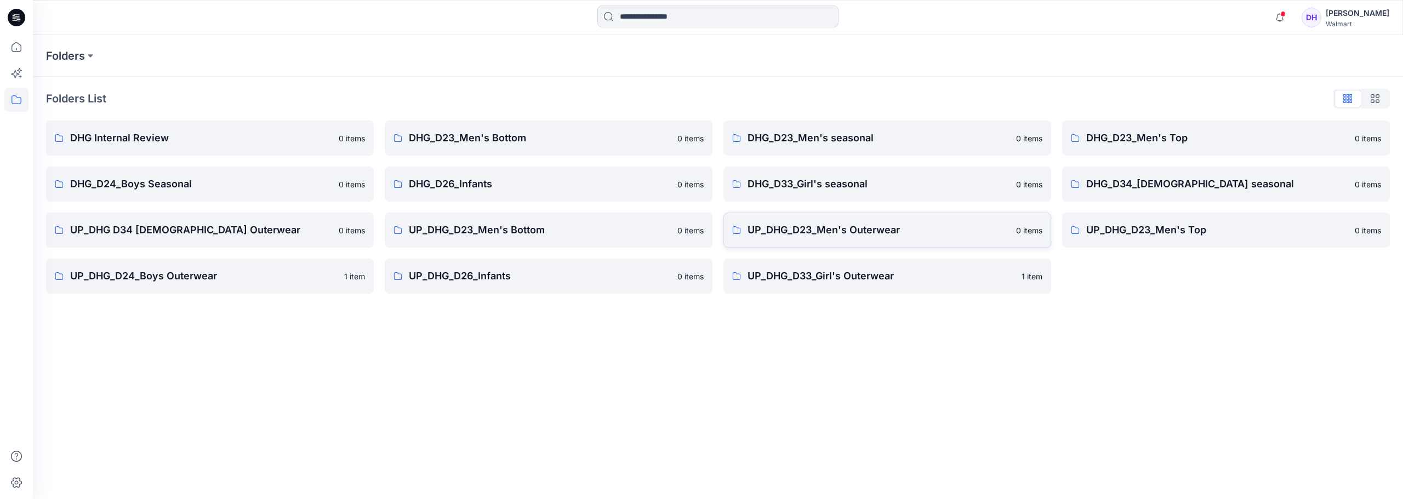
click at [698, 233] on p "UP_DHG_D23_Men's Outerwear" at bounding box center [878, 229] width 262 height 15
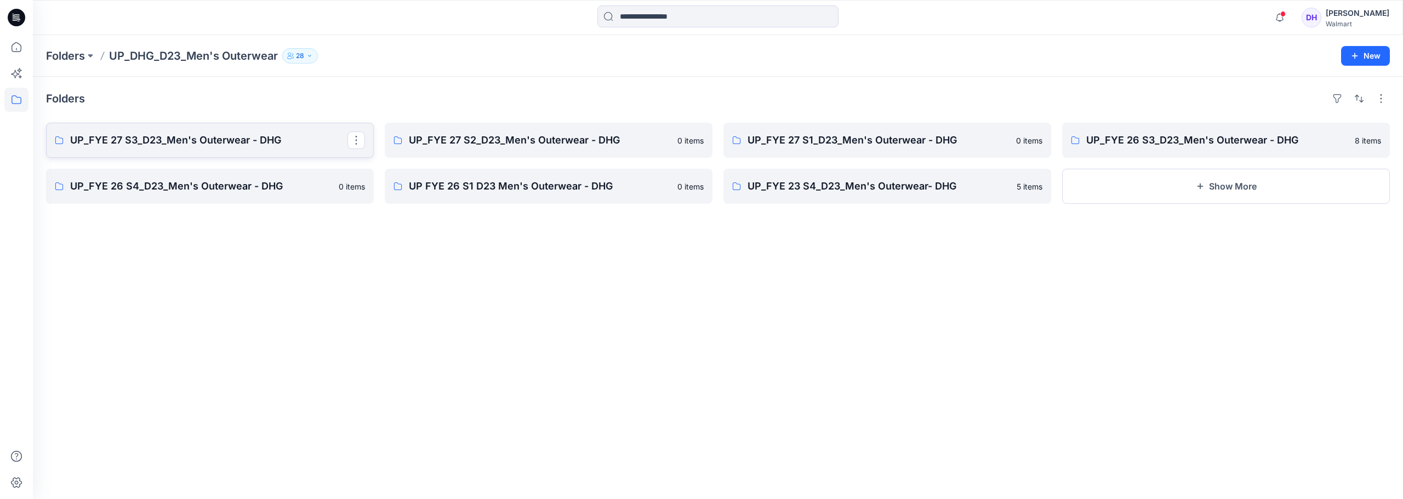
click at [232, 150] on link "UP_FYE 27 S3_D23_Men's Outerwear - DHG" at bounding box center [210, 140] width 328 height 35
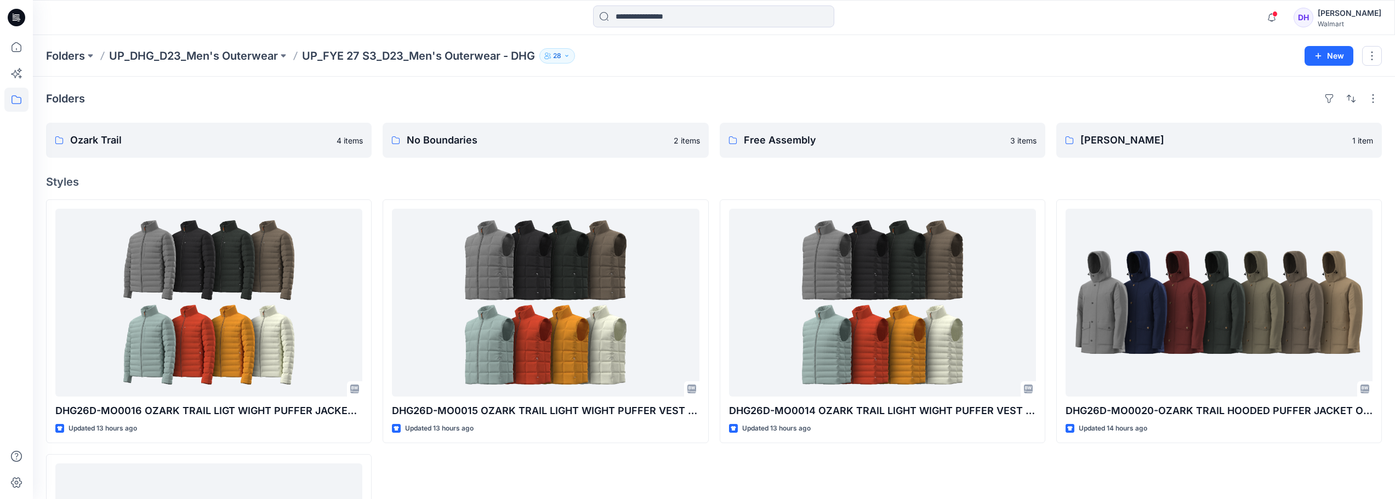
click at [400, 56] on p "UP_FYE 27 S3_D23_Men's Outerwear - DHG" at bounding box center [418, 55] width 233 height 15
click at [289, 152] on link "Ozark Trail" at bounding box center [208, 140] width 325 height 35
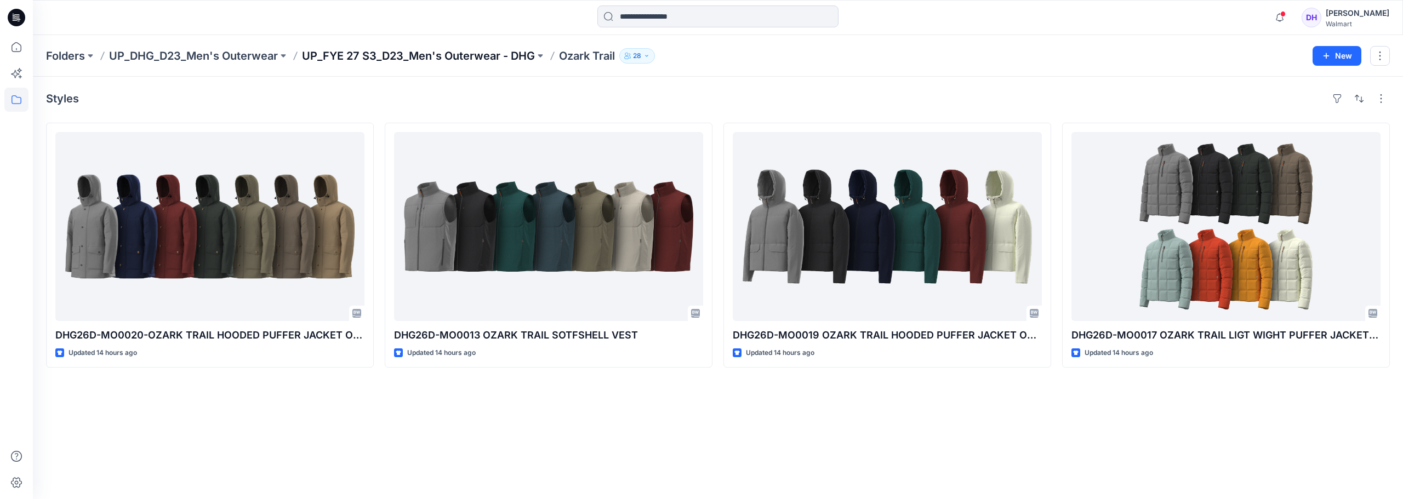
click at [352, 56] on p "UP_FYE 27 S3_D23_Men's Outerwear - DHG" at bounding box center [418, 55] width 233 height 15
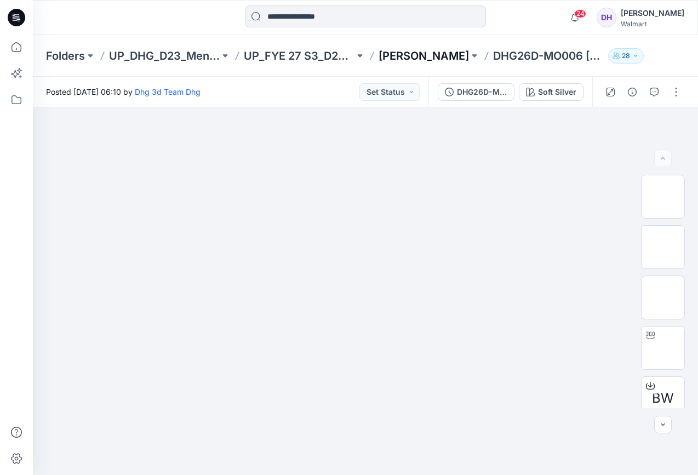
click at [408, 60] on p "[PERSON_NAME]" at bounding box center [424, 55] width 90 height 15
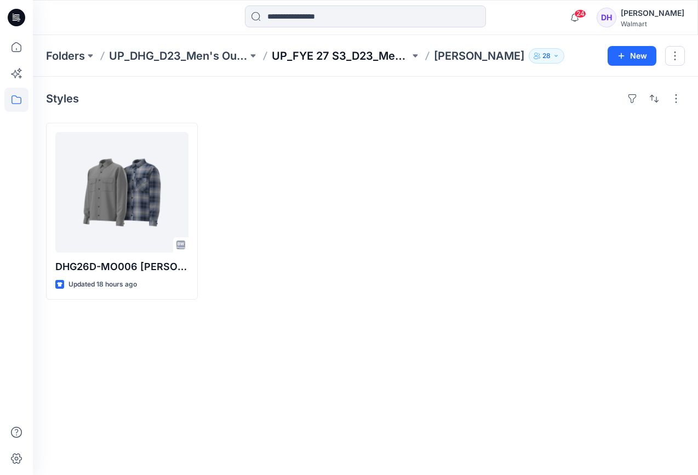
click at [305, 55] on p "UP_FYE 27 S3_D23_Men's Outerwear - DHG" at bounding box center [341, 55] width 139 height 15
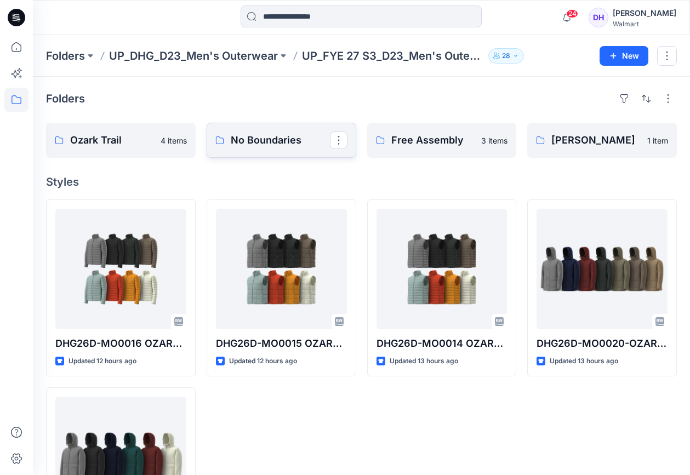
click at [251, 139] on p "No Boundaries" at bounding box center [280, 140] width 99 height 15
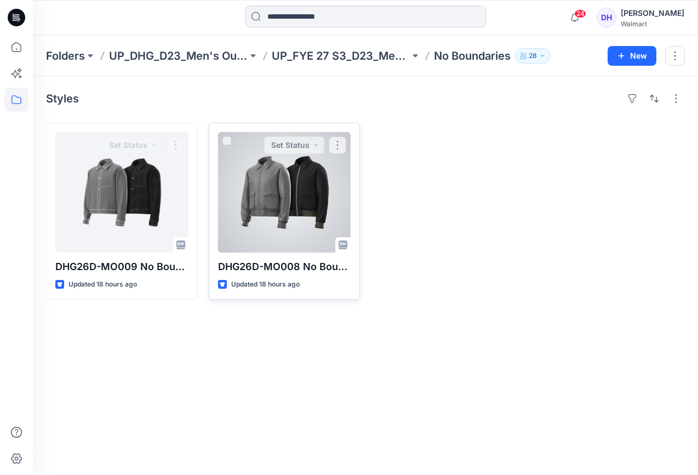
click at [293, 201] on div at bounding box center [284, 192] width 133 height 121
